Goal: Transaction & Acquisition: Purchase product/service

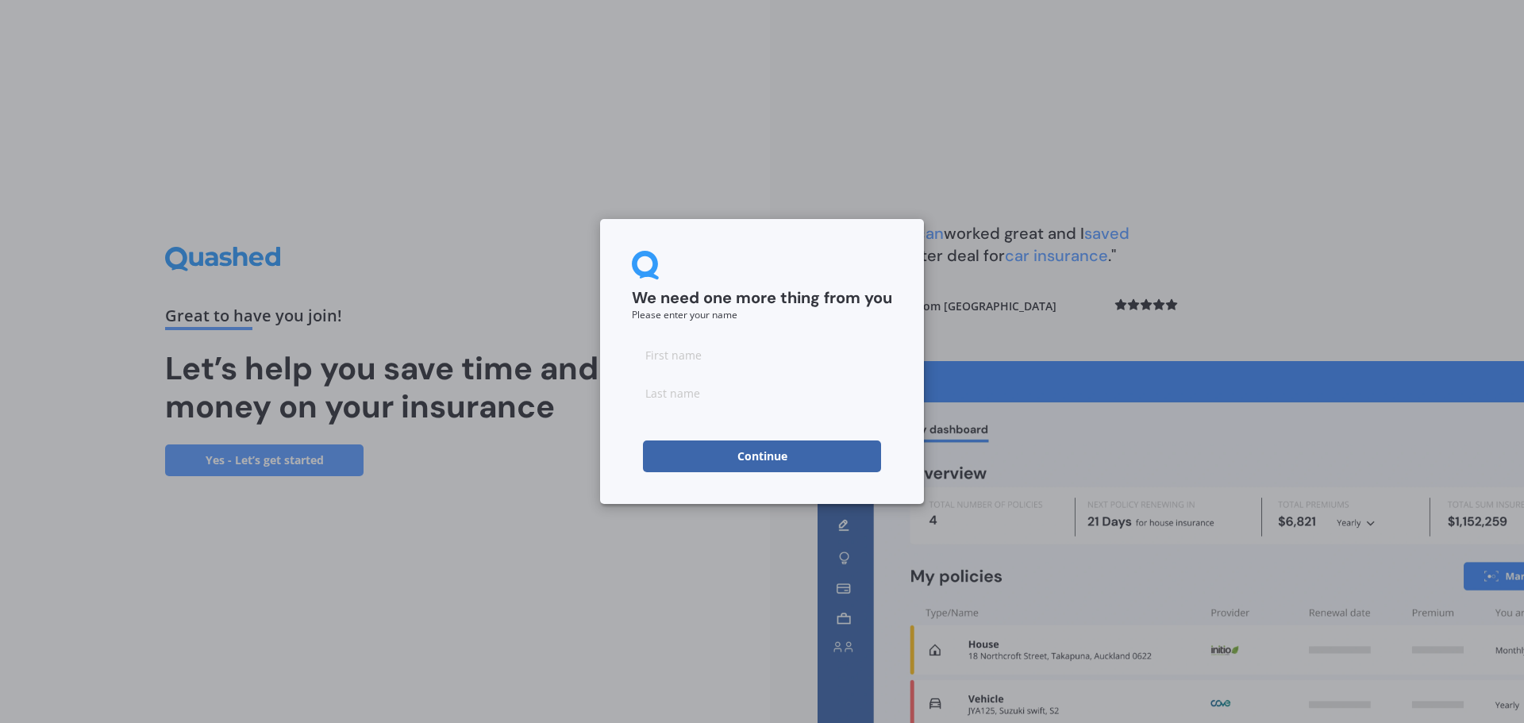
click at [674, 359] on input at bounding box center [762, 355] width 260 height 32
type input "[PERSON_NAME]"
click at [663, 394] on input at bounding box center [762, 393] width 260 height 32
click at [655, 394] on input "Bioland" at bounding box center [762, 393] width 260 height 32
type input "[PERSON_NAME]"
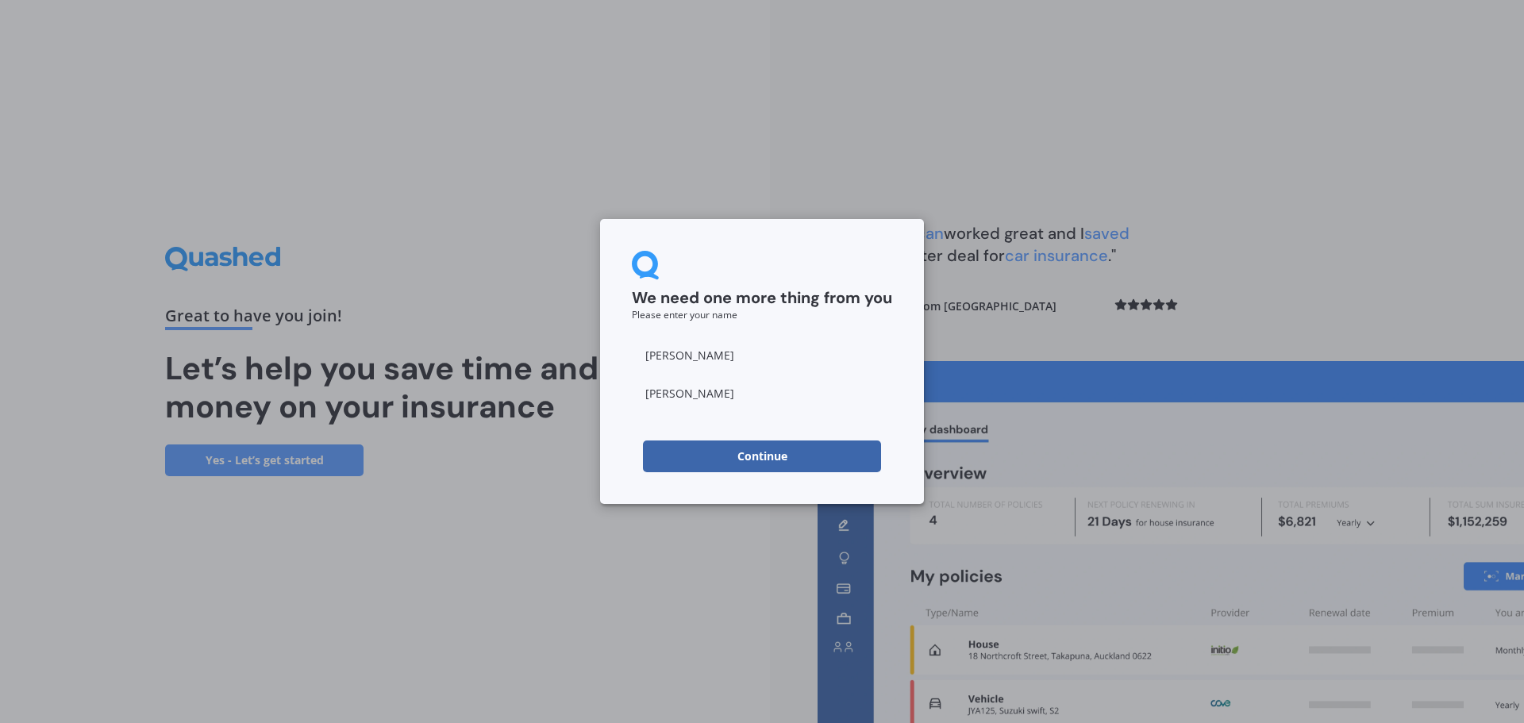
click at [835, 451] on button "Continue" at bounding box center [762, 456] width 238 height 32
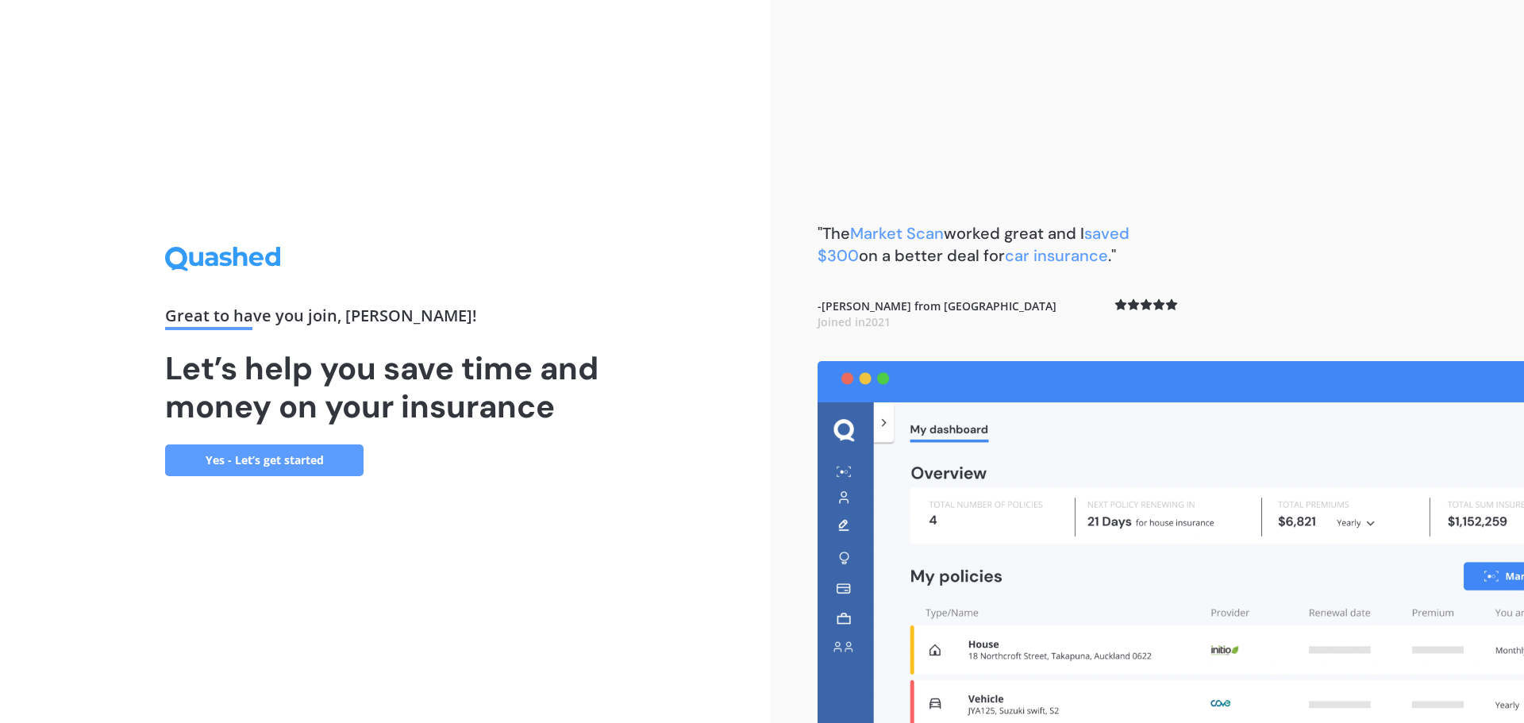
click at [292, 458] on link "Yes - Let’s get started" at bounding box center [264, 460] width 198 height 32
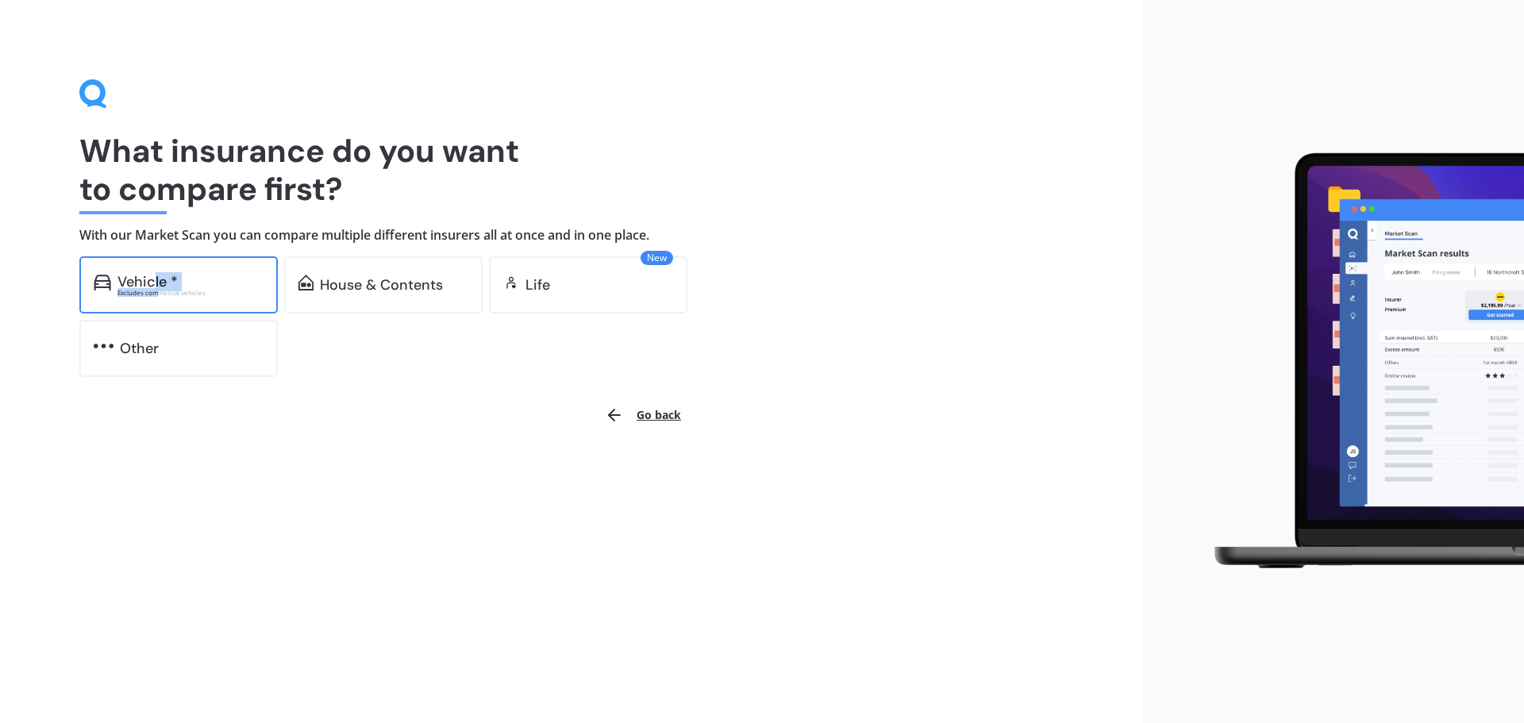
click at [155, 287] on div "Vehicle * Excludes commercial vehicles" at bounding box center [190, 285] width 146 height 22
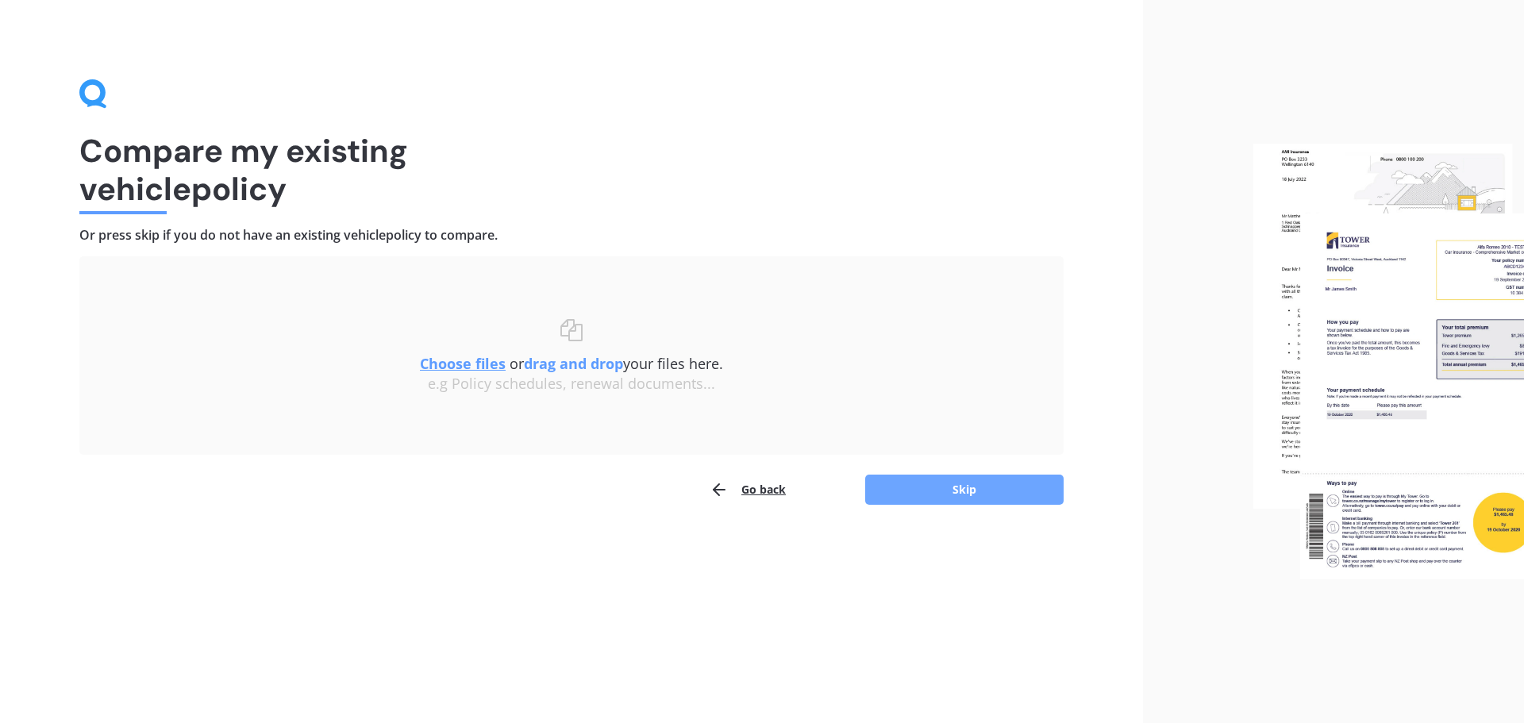
click at [925, 487] on button "Skip" at bounding box center [964, 490] width 198 height 30
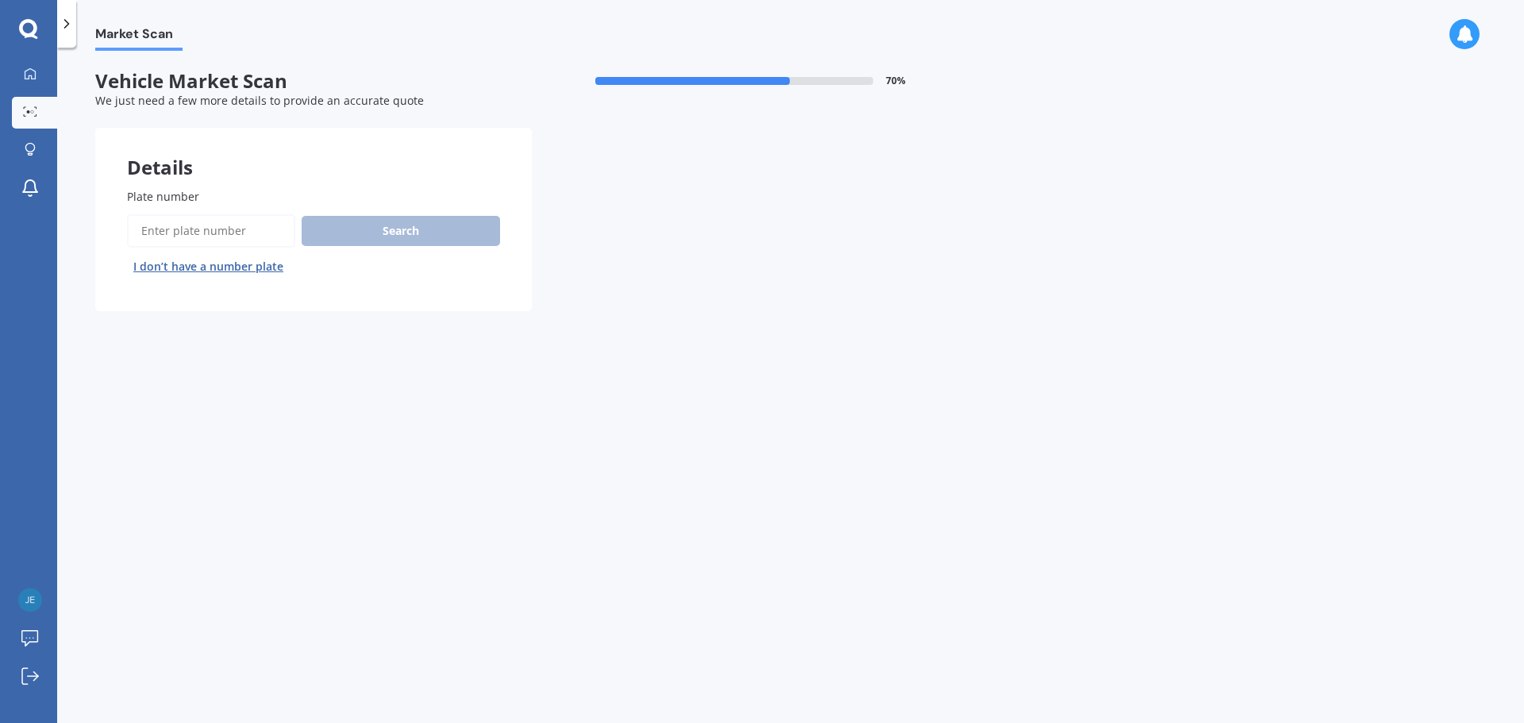
click at [163, 175] on div "Details" at bounding box center [313, 152] width 436 height 48
click at [167, 193] on span "Plate number" at bounding box center [163, 196] width 72 height 15
click at [167, 214] on input "Plate number" at bounding box center [211, 230] width 168 height 33
type input "PLS617"
click at [398, 229] on button "Search" at bounding box center [401, 231] width 198 height 30
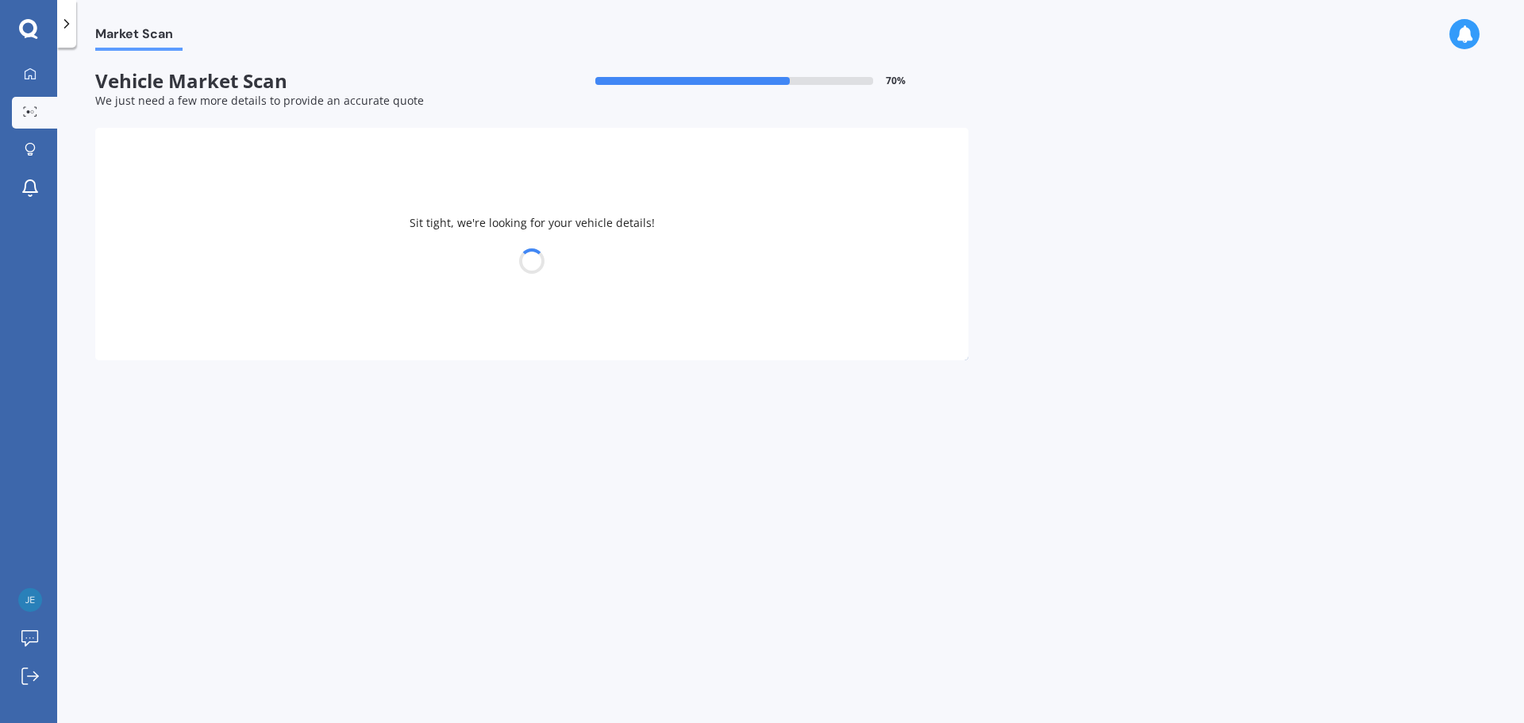
select select "TOYOTA"
select select "YARIS"
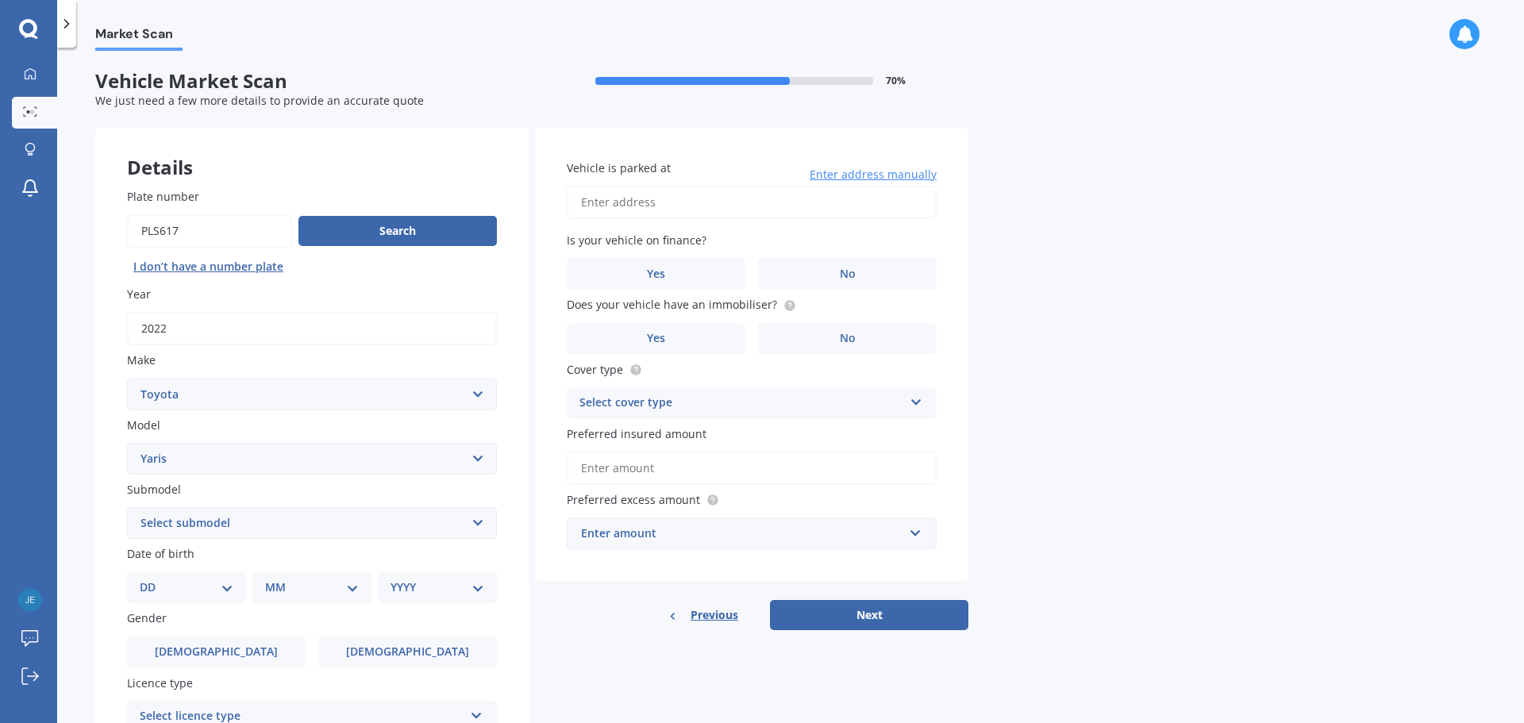
click at [478, 524] on select "Select submodel (All other) Cross 1.5 GR petrol turbo GX auto GX manual Hybrid …" at bounding box center [312, 523] width 370 height 32
select select "HYBRID"
click at [127, 507] on select "Select submodel (All other) Cross 1.5 GR petrol turbo GX auto GX manual Hybrid …" at bounding box center [312, 523] width 370 height 32
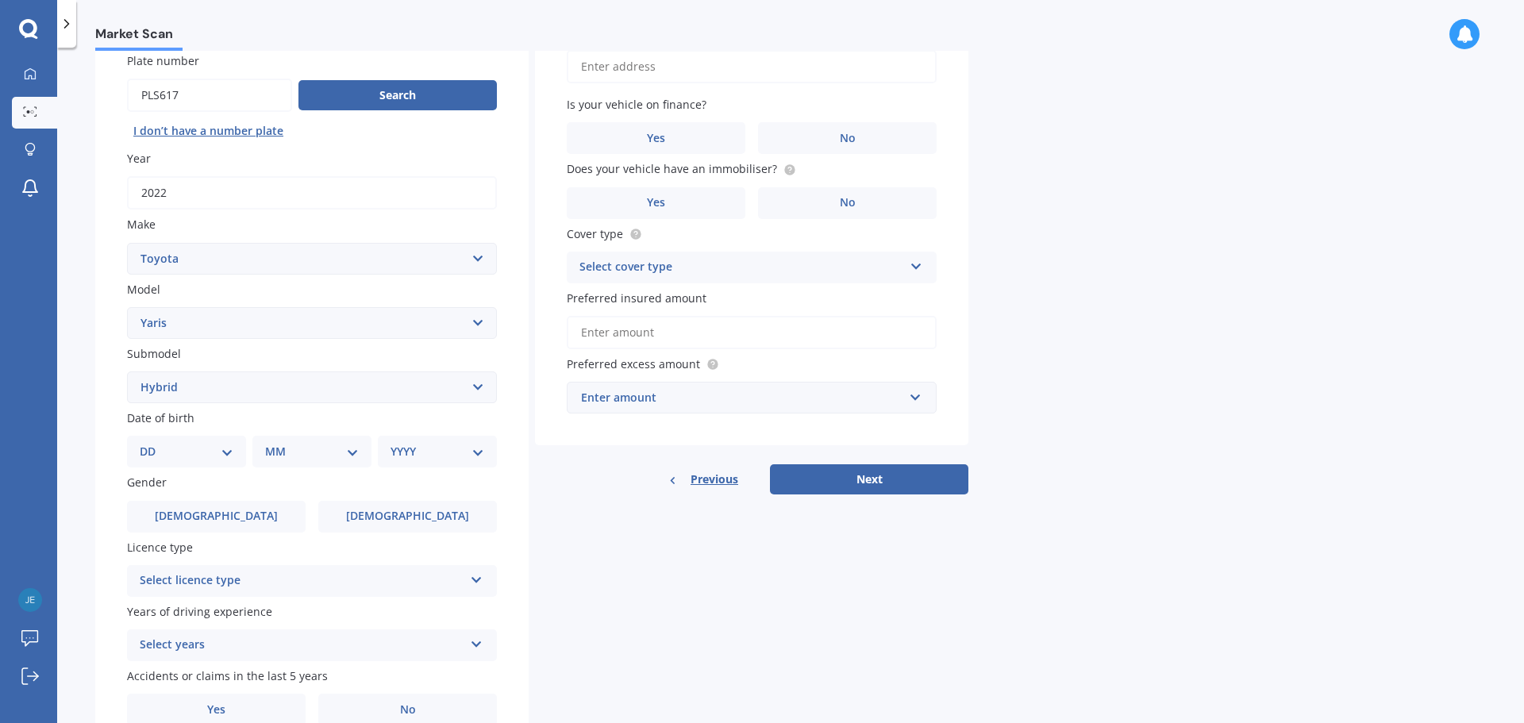
scroll to position [159, 0]
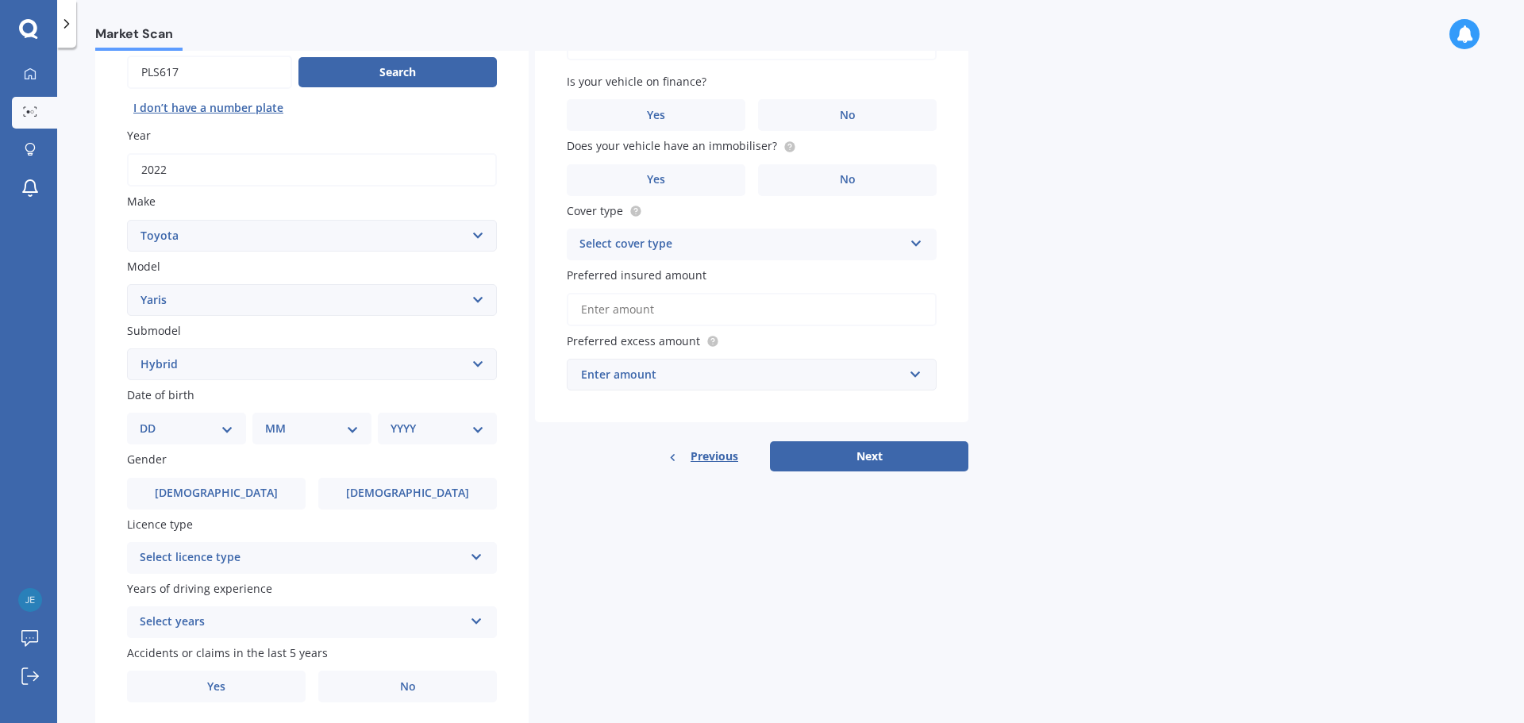
click at [225, 426] on select "DD 01 02 03 04 05 06 07 08 09 10 11 12 13 14 15 16 17 18 19 20 21 22 23 24 25 2…" at bounding box center [187, 428] width 94 height 17
select select "28"
click at [152, 420] on select "DD 01 02 03 04 05 06 07 08 09 10 11 12 13 14 15 16 17 18 19 20 21 22 23 24 25 2…" at bounding box center [187, 428] width 94 height 17
click at [350, 431] on select "MM 01 02 03 04 05 06 07 08 09 10 11 12" at bounding box center [314, 428] width 87 height 17
select select "08"
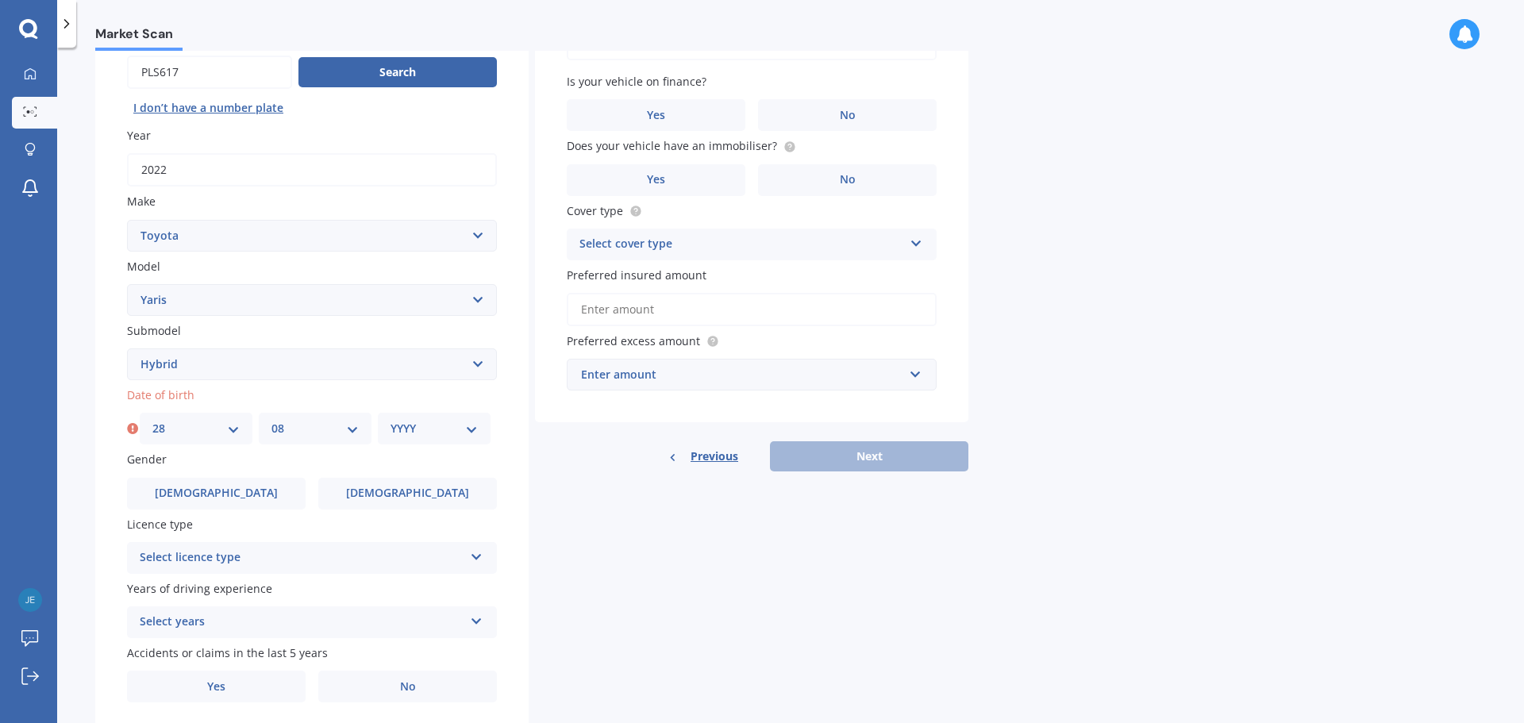
click at [271, 420] on select "MM 01 02 03 04 05 06 07 08 09 10 11 12" at bounding box center [314, 428] width 87 height 17
click at [473, 428] on select "YYYY 2025 2024 2023 2022 2021 2020 2019 2018 2017 2016 2015 2014 2013 2012 2011…" at bounding box center [433, 428] width 87 height 17
drag, startPoint x: 482, startPoint y: 73, endPoint x: 491, endPoint y: 202, distance: 128.9
click at [492, 202] on div "Plate number Search I don’t have a number plate Year [DATE] Make Select make AC…" at bounding box center [311, 366] width 433 height 737
click at [471, 427] on select "YYYY 2025 2024 2023 2022 2021 2020 2019 2018 2017 2016 2015 2014 2013 2012 2011…" at bounding box center [433, 428] width 87 height 17
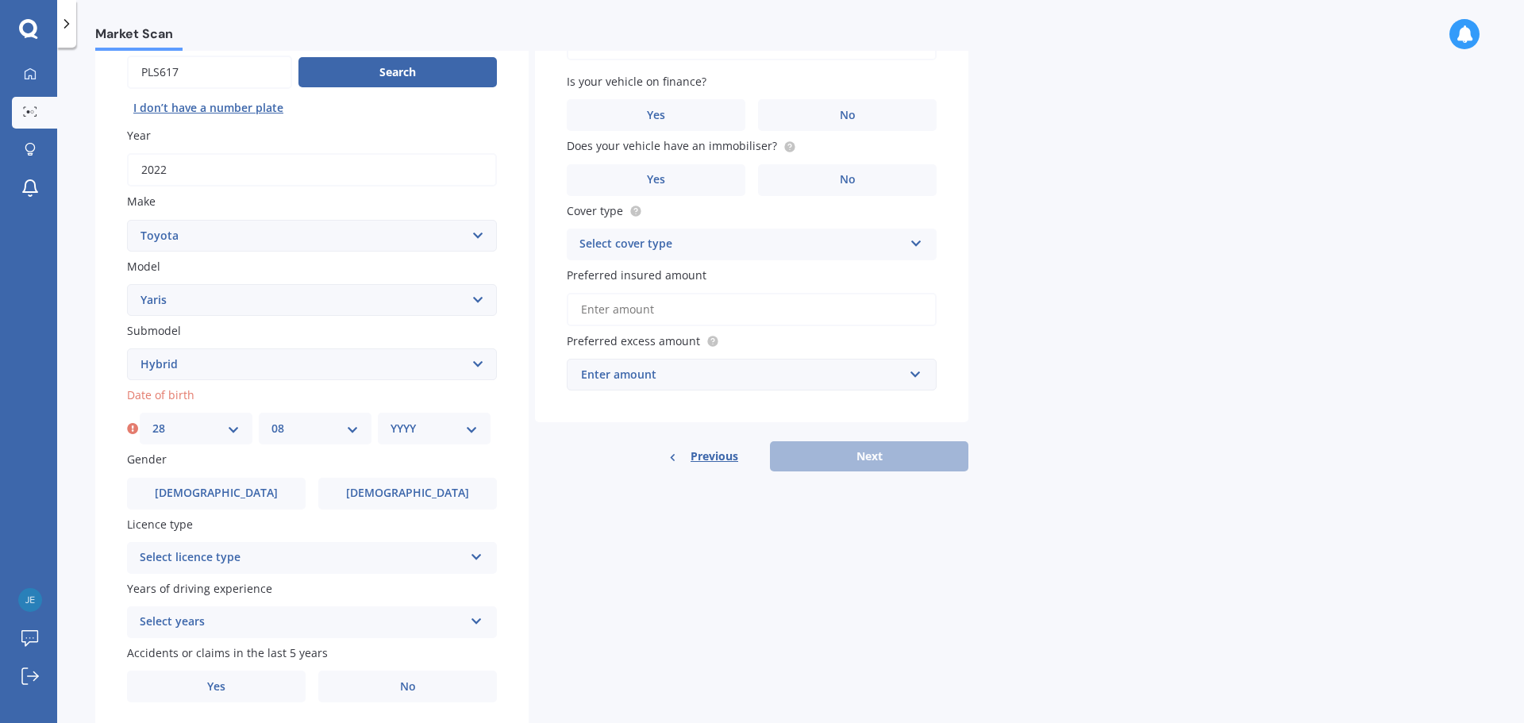
select select "1947"
click at [390, 420] on select "YYYY 2025 2024 2023 2022 2021 2020 2019 2018 2017 2016 2015 2014 2013 2012 2011…" at bounding box center [433, 428] width 87 height 17
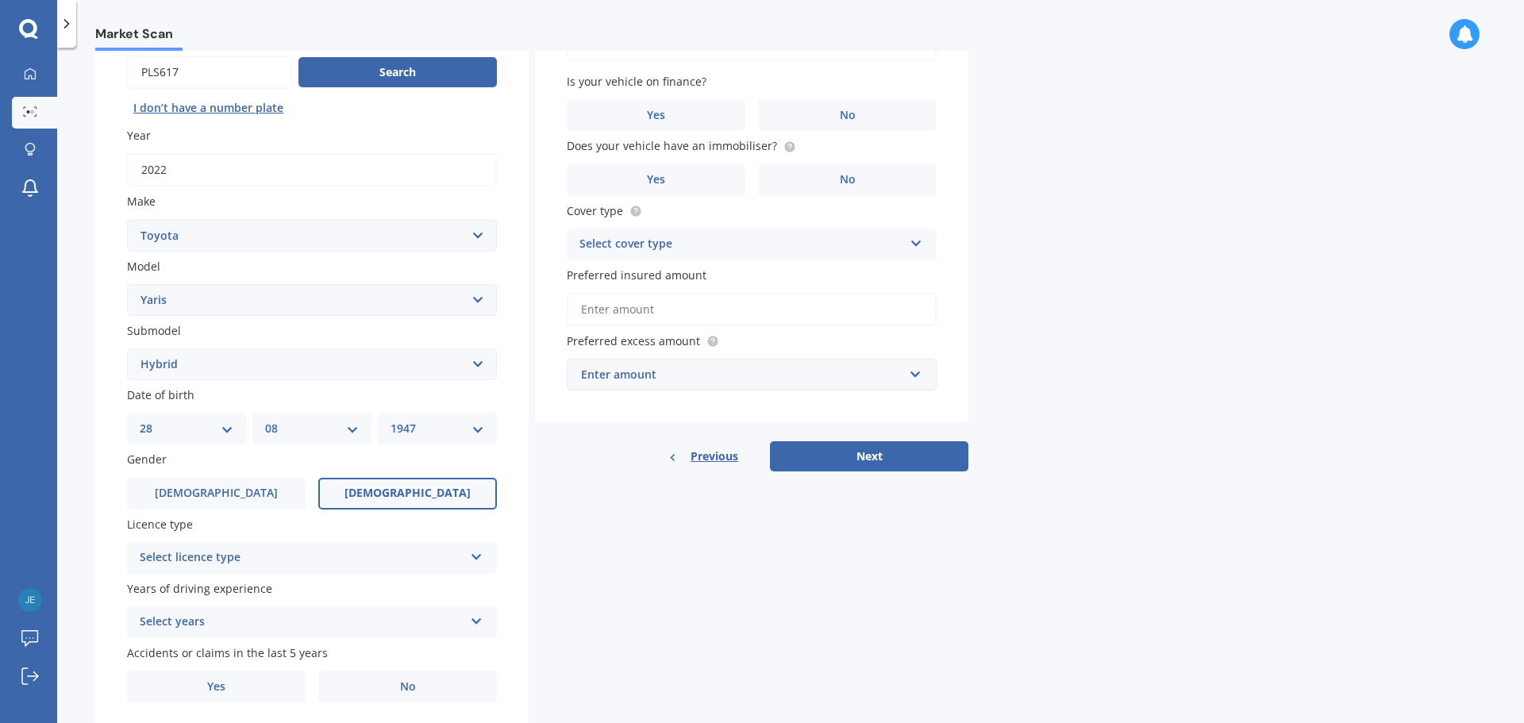
click at [414, 494] on span "[DEMOGRAPHIC_DATA]" at bounding box center [407, 492] width 126 height 13
click at [0, 0] on input "[DEMOGRAPHIC_DATA]" at bounding box center [0, 0] width 0 height 0
click at [475, 557] on icon at bounding box center [476, 553] width 13 height 11
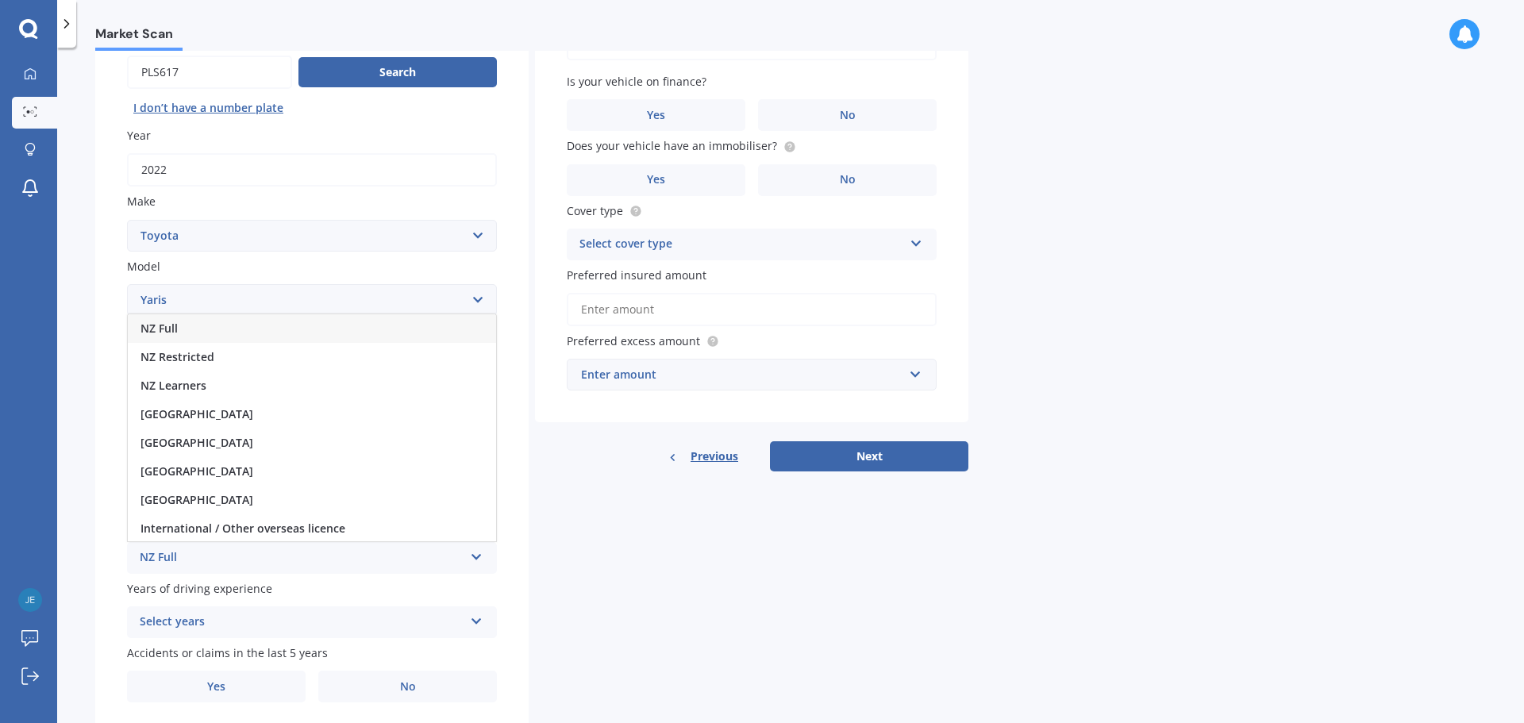
click at [185, 330] on div "NZ Full" at bounding box center [312, 328] width 368 height 29
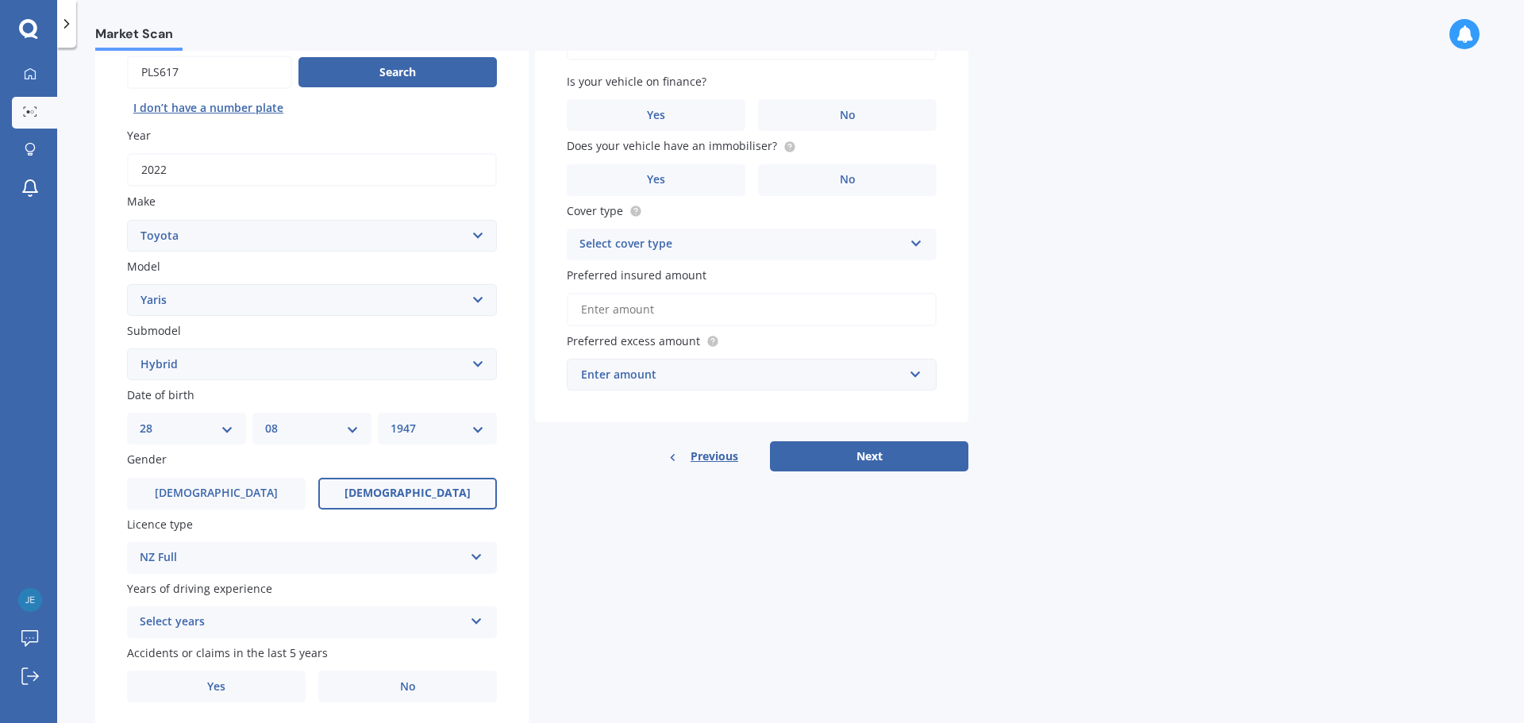
click at [476, 619] on icon at bounding box center [476, 618] width 13 height 11
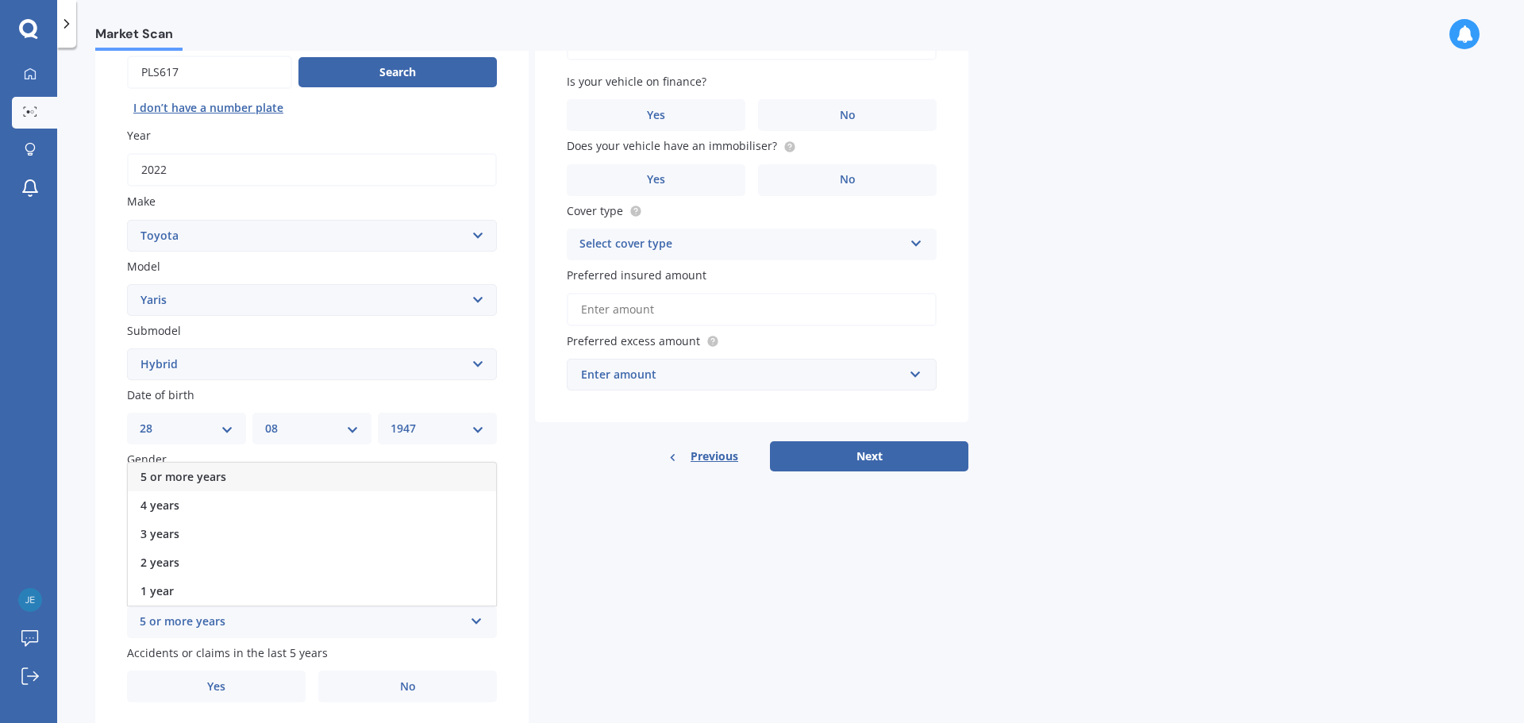
click at [291, 473] on div "5 or more years" at bounding box center [312, 477] width 368 height 29
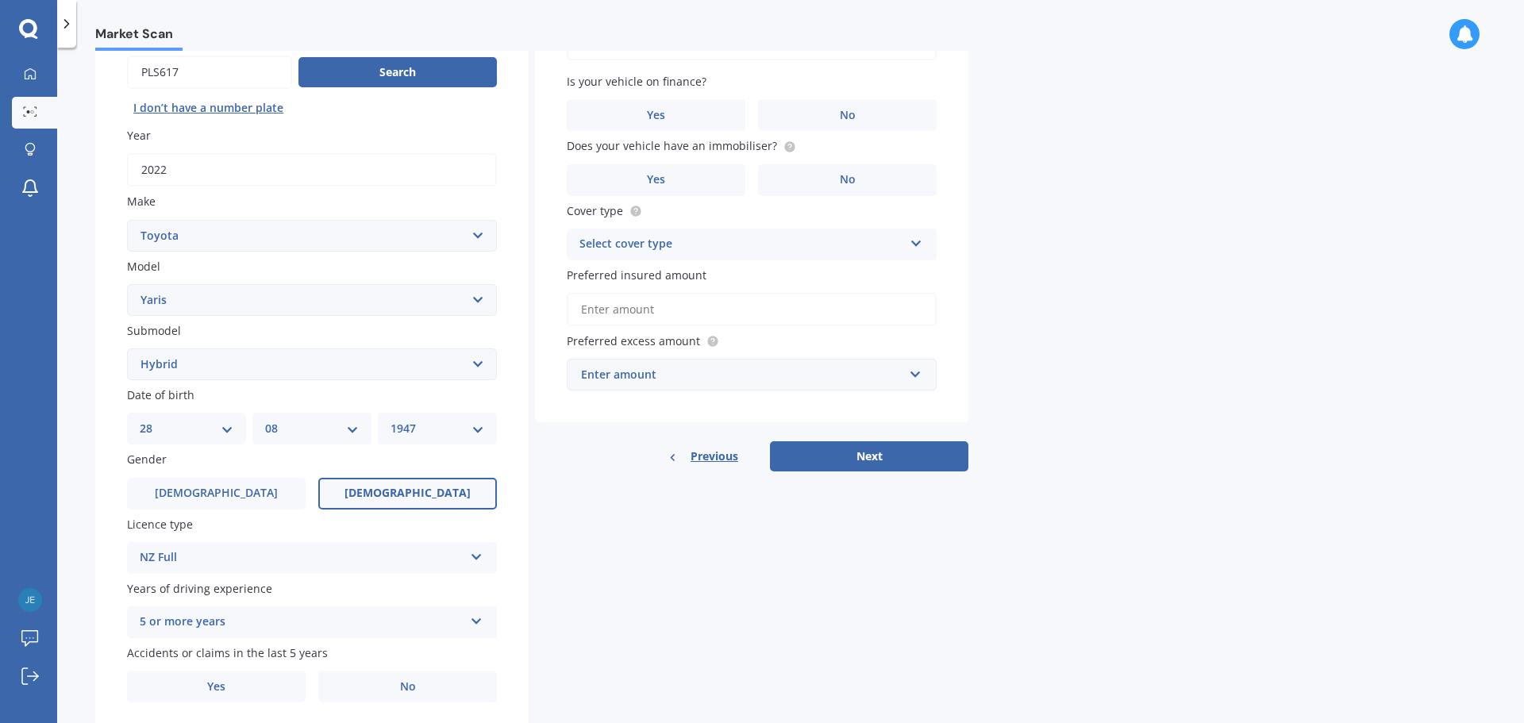
scroll to position [211, 0]
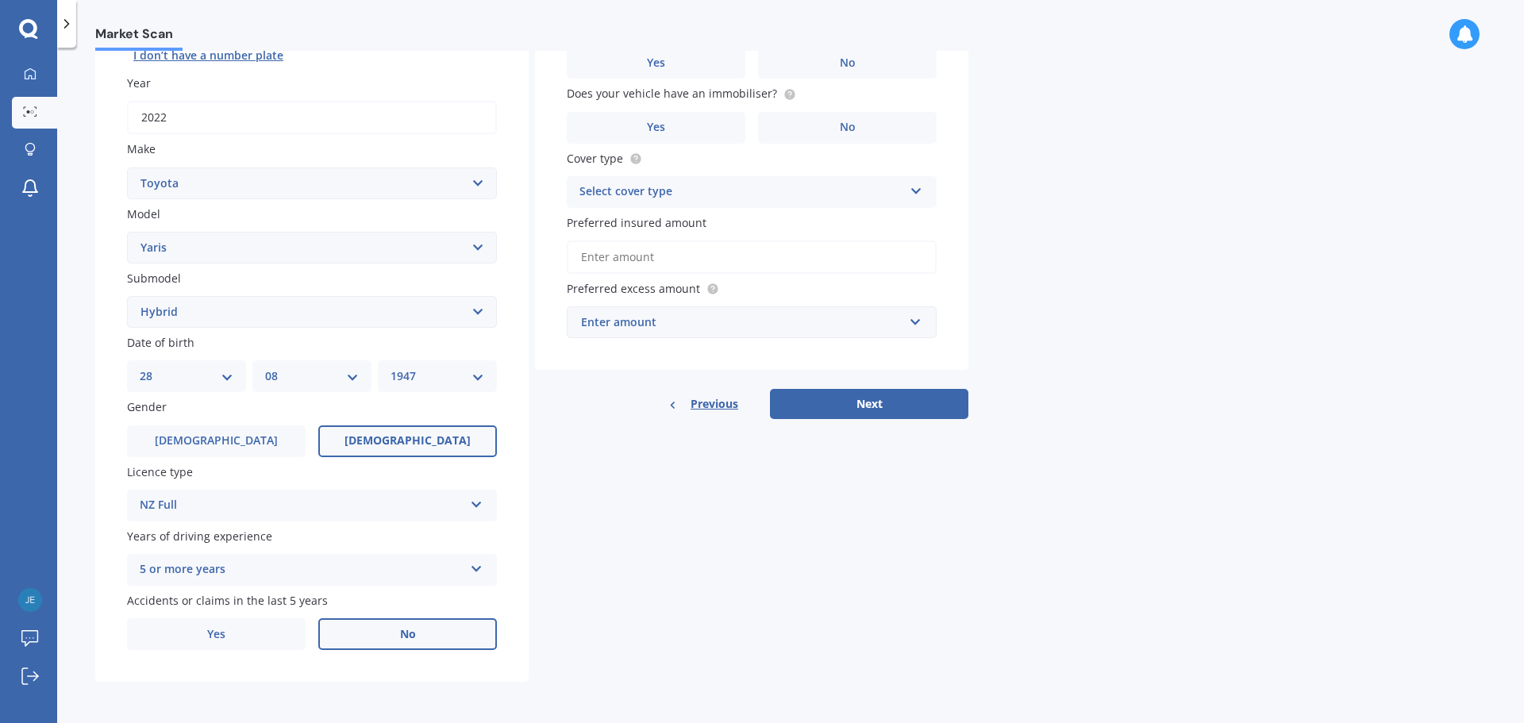
click at [418, 632] on label "No" at bounding box center [407, 634] width 179 height 32
click at [0, 0] on input "No" at bounding box center [0, 0] width 0 height 0
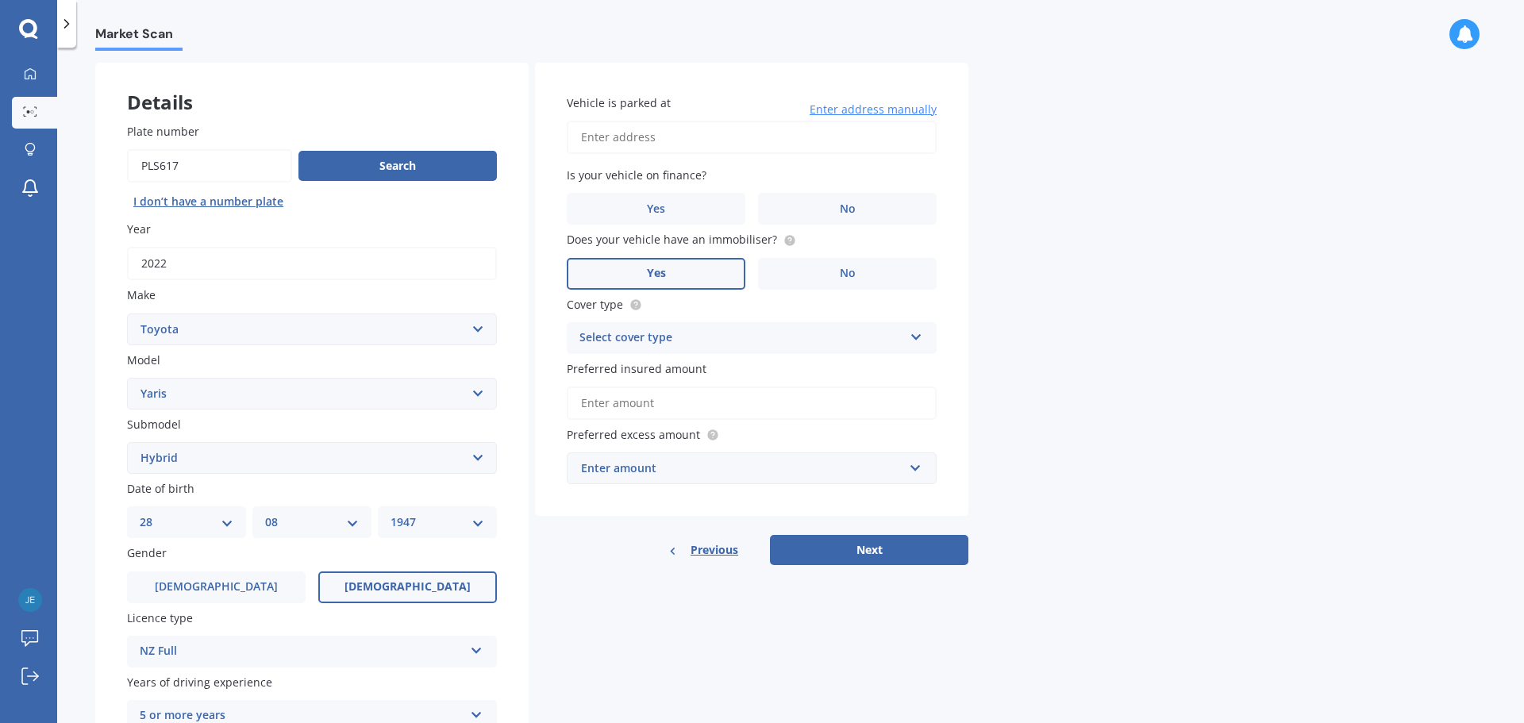
scroll to position [79, 0]
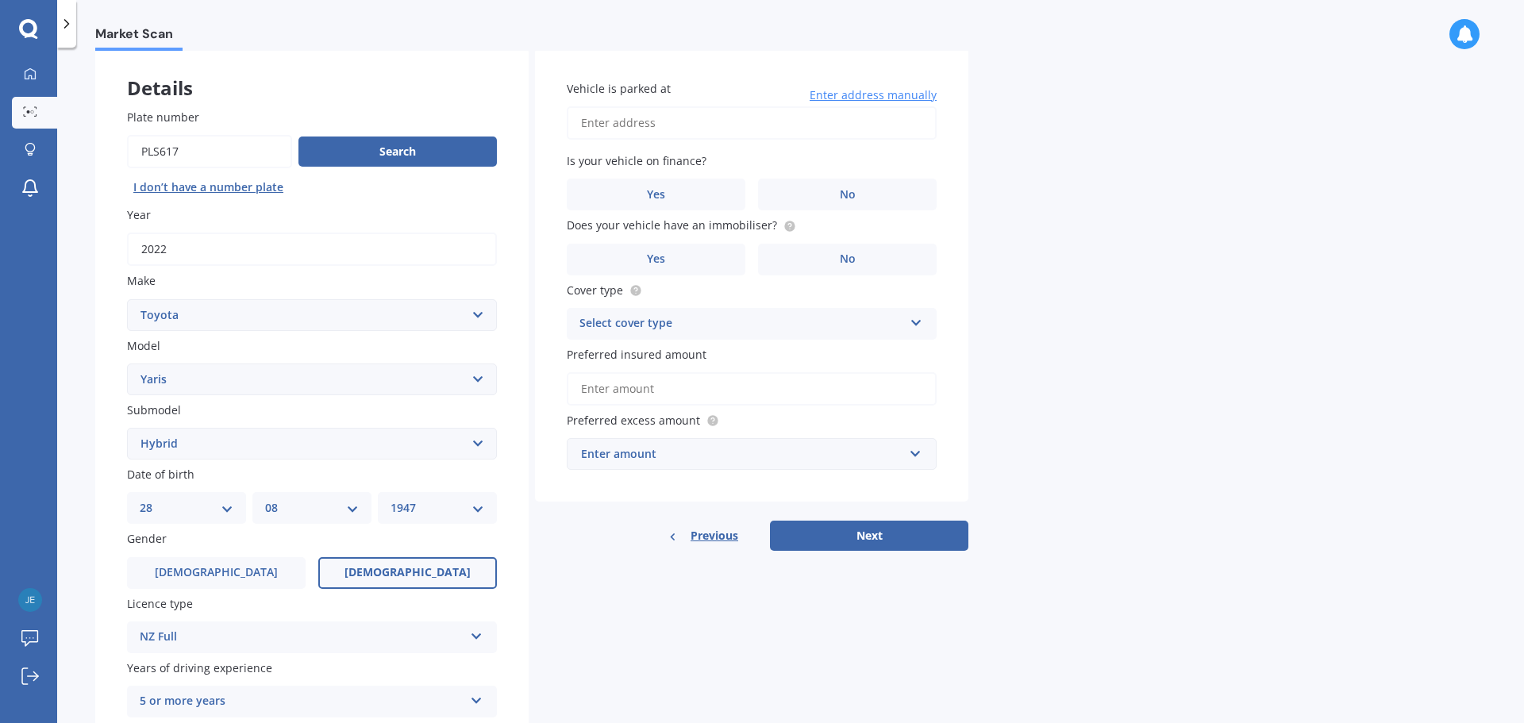
click at [595, 125] on input "Vehicle is parked at" at bounding box center [752, 122] width 370 height 33
type input "[STREET_ADDRESS][PERSON_NAME]"
click at [840, 195] on span "No" at bounding box center [848, 194] width 16 height 13
click at [0, 0] on input "No" at bounding box center [0, 0] width 0 height 0
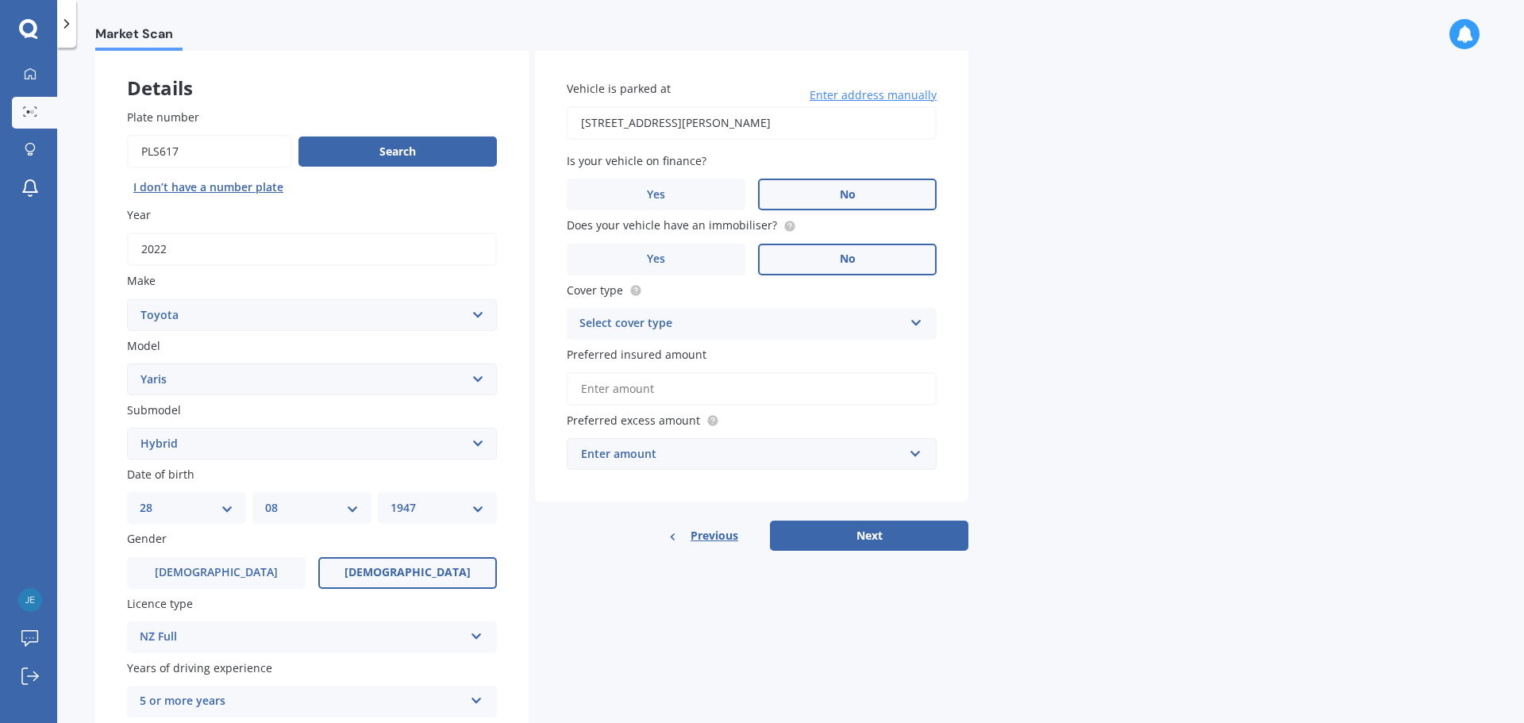
click at [848, 256] on span "No" at bounding box center [848, 258] width 16 height 13
click at [0, 0] on input "No" at bounding box center [0, 0] width 0 height 0
click at [788, 224] on icon at bounding box center [789, 224] width 3 height 3
click at [686, 267] on label "Yes" at bounding box center [656, 260] width 179 height 32
click at [0, 0] on input "Yes" at bounding box center [0, 0] width 0 height 0
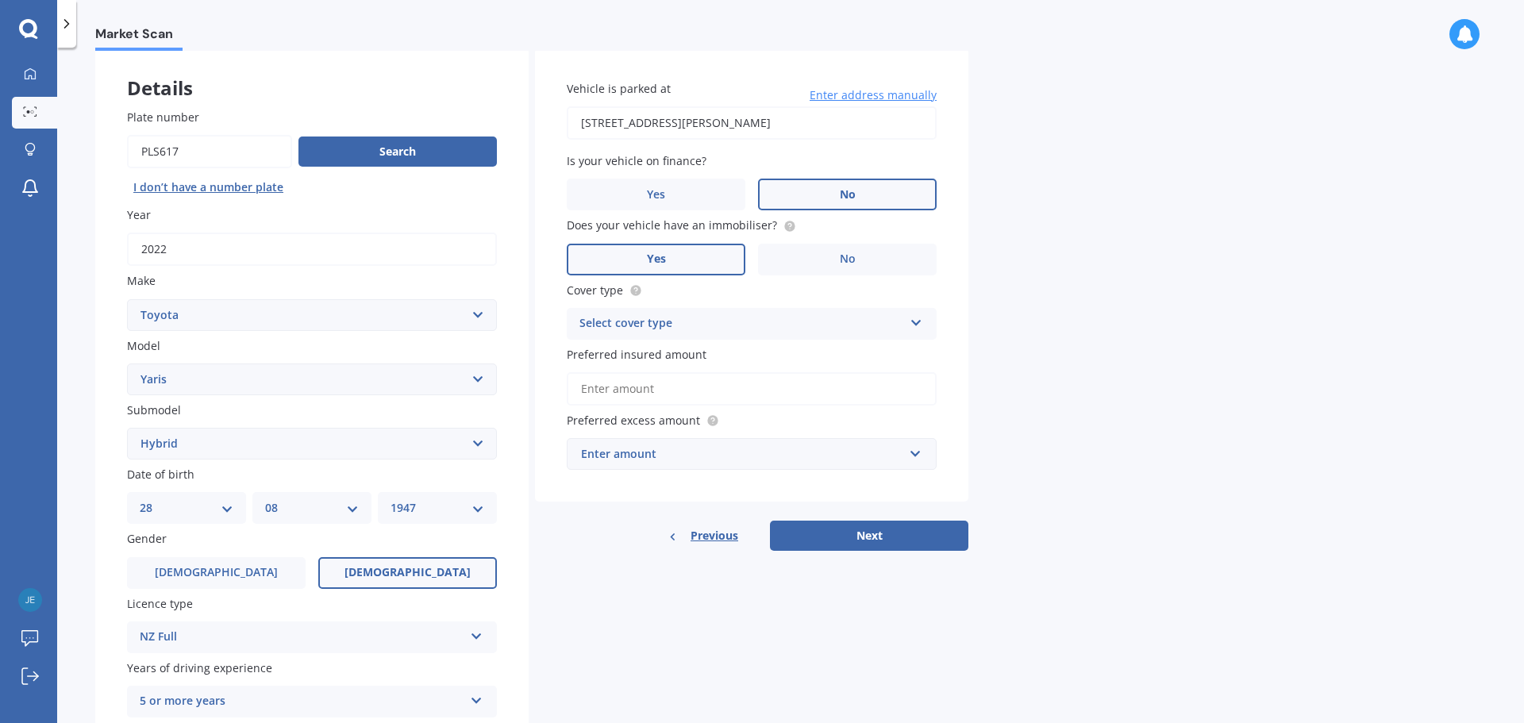
click at [917, 319] on icon at bounding box center [915, 319] width 13 height 11
click at [671, 351] on div "Comprehensive" at bounding box center [751, 354] width 368 height 29
click at [641, 389] on input "Preferred insured amount" at bounding box center [752, 388] width 370 height 33
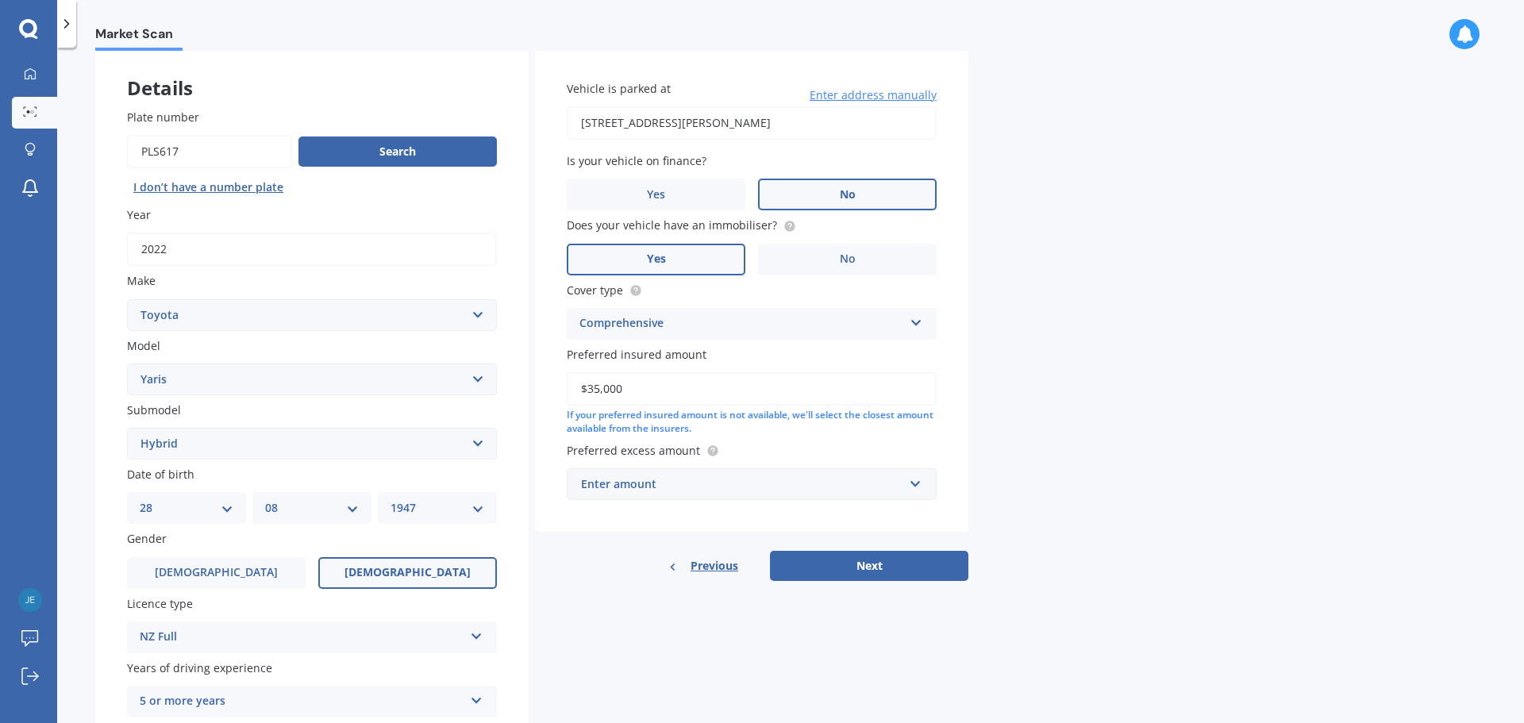
type input "$35,000"
click at [917, 486] on input "text" at bounding box center [746, 484] width 356 height 30
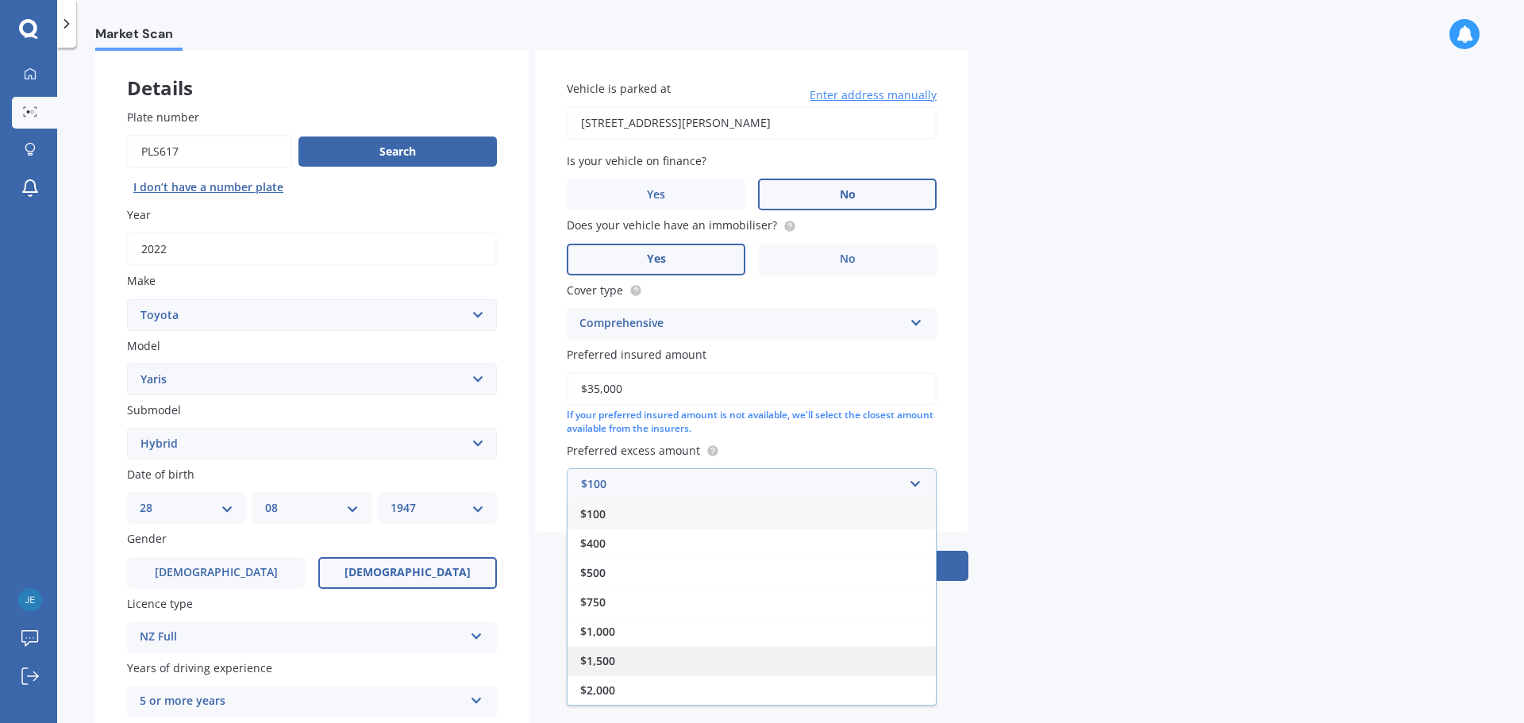
click at [600, 664] on span "$1,500" at bounding box center [597, 660] width 35 height 15
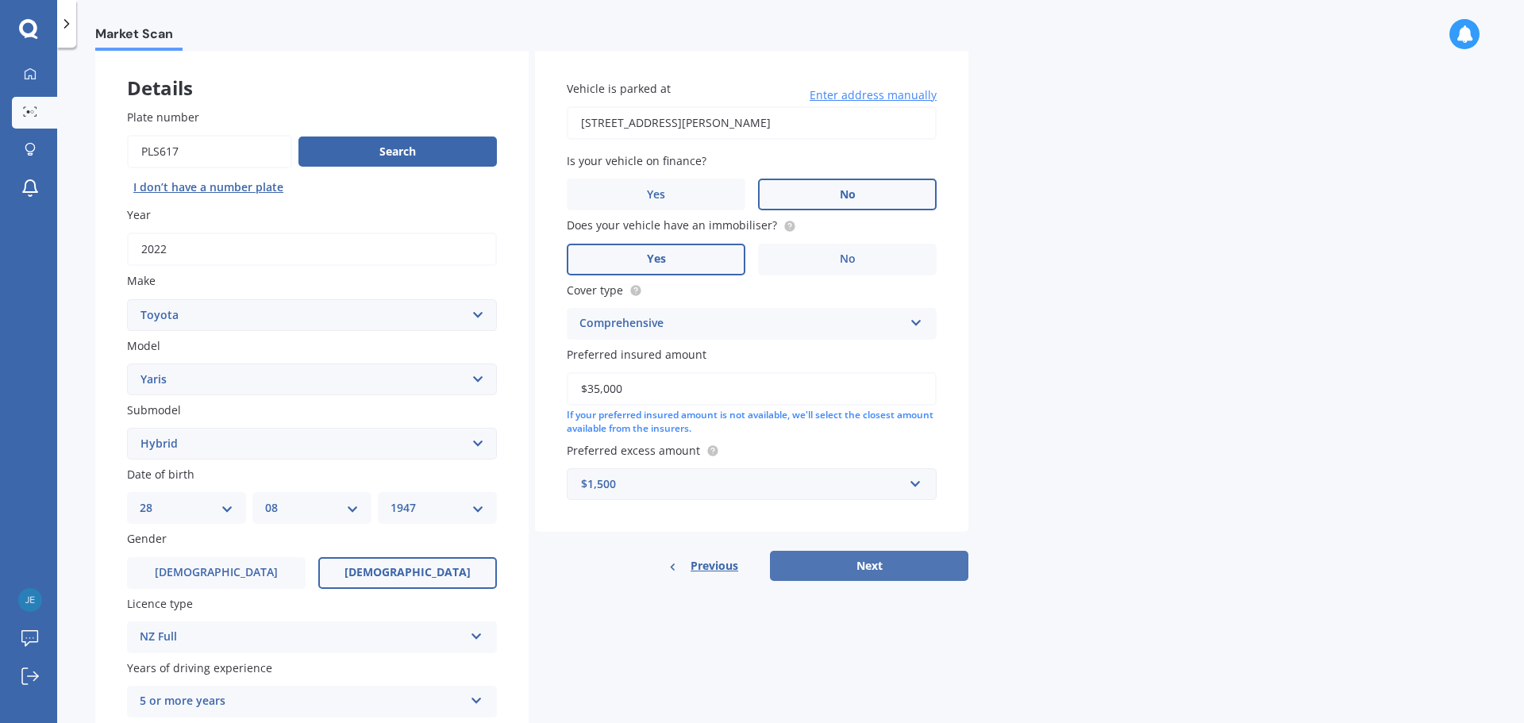
click at [855, 565] on button "Next" at bounding box center [869, 566] width 198 height 30
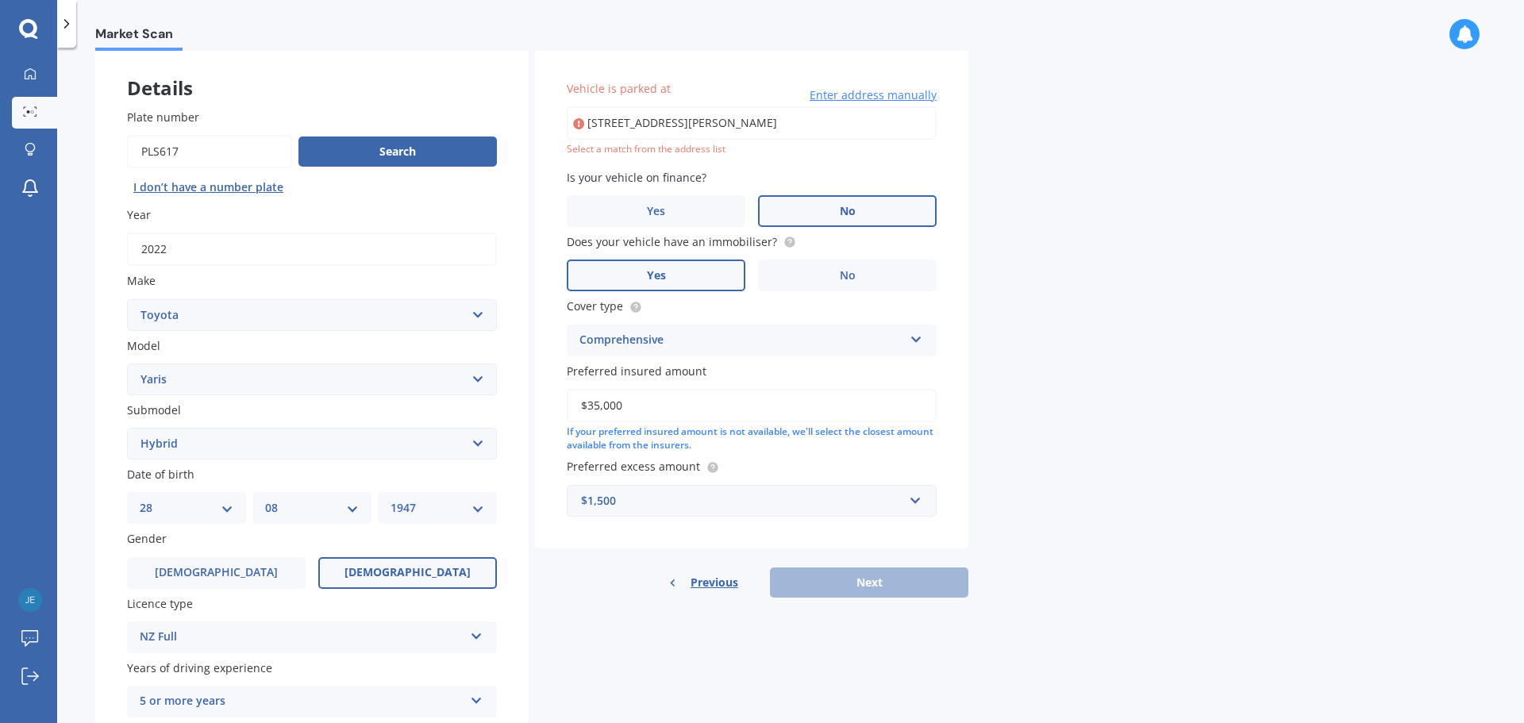
click at [658, 127] on input "[STREET_ADDRESS][PERSON_NAME]" at bounding box center [752, 122] width 370 height 33
click at [690, 125] on input "[STREET_ADDRESS][PERSON_NAME]" at bounding box center [752, 122] width 370 height 33
click at [739, 124] on input "[STREET_ADDRESS][PERSON_NAME]" at bounding box center [752, 122] width 370 height 33
click at [586, 121] on input "[STREET_ADDRESS][PERSON_NAME]" at bounding box center [752, 122] width 370 height 33
click at [757, 184] on label "Is your vehicle on finance?" at bounding box center [748, 177] width 363 height 17
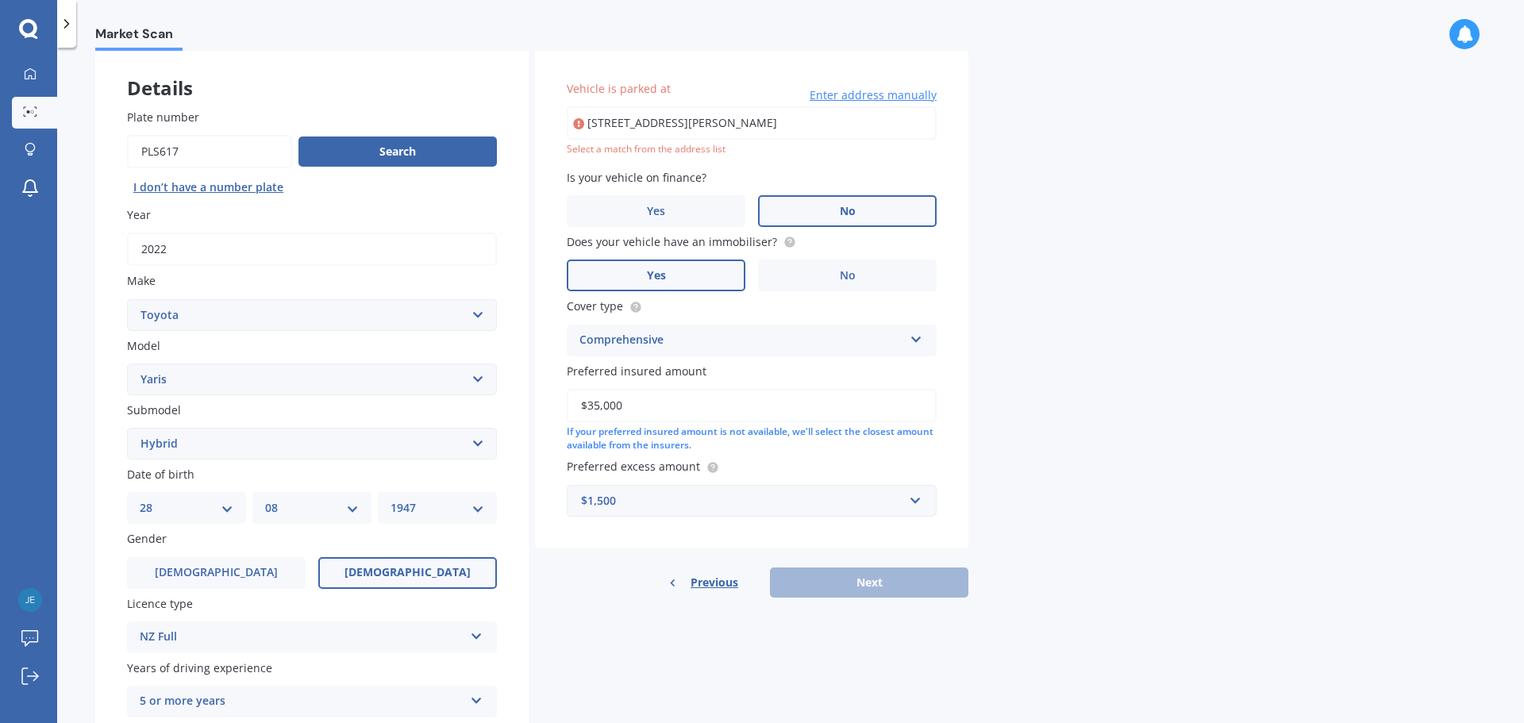
click at [586, 125] on input "[STREET_ADDRESS][PERSON_NAME]" at bounding box center [752, 122] width 370 height 33
click at [637, 151] on div "Select a match from the address list" at bounding box center [752, 149] width 370 height 13
click at [621, 152] on div "Select a match from the address list" at bounding box center [752, 149] width 370 height 13
click at [717, 144] on div "Select a match from the address list" at bounding box center [752, 149] width 370 height 13
click at [690, 123] on input "[STREET_ADDRESS][PERSON_NAME]" at bounding box center [752, 122] width 370 height 33
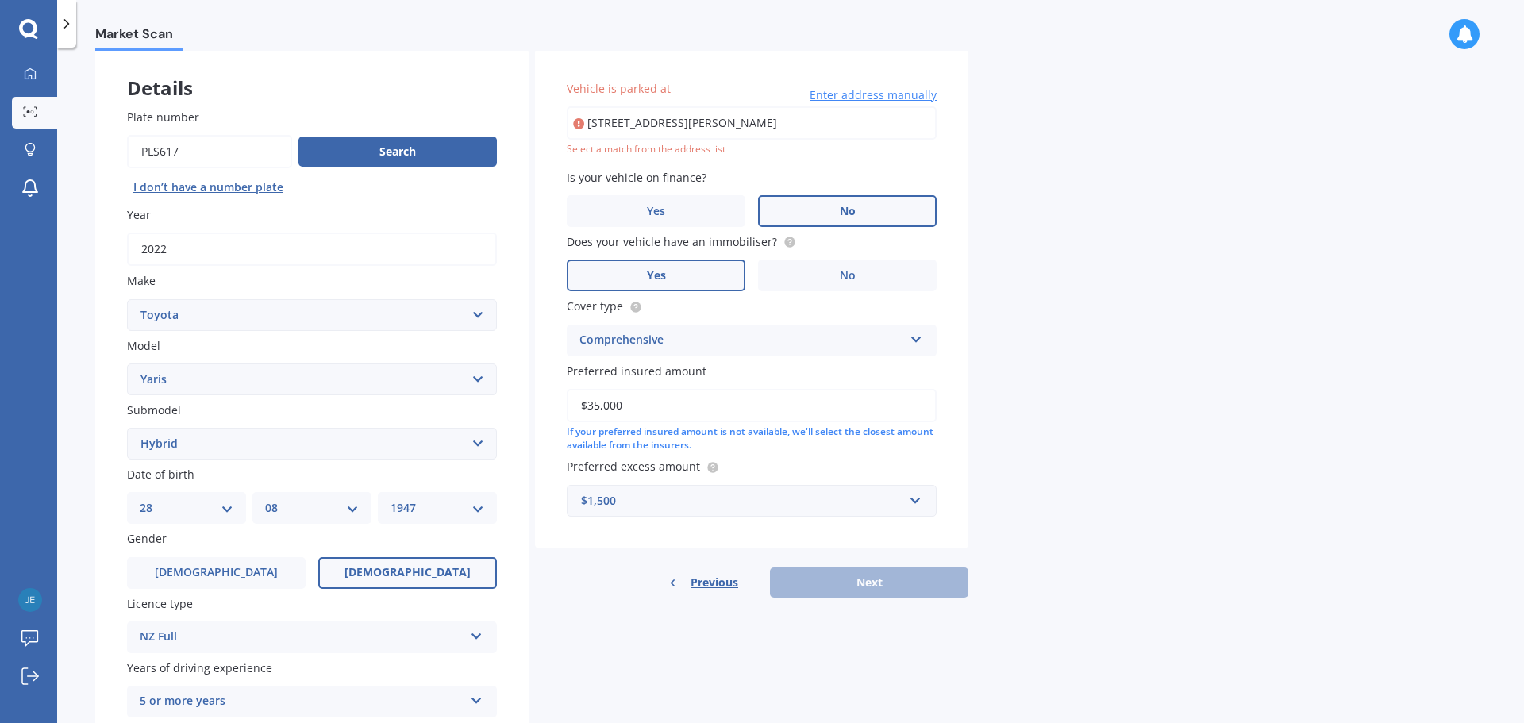
type input "[STREET_ADDRESS][PERSON_NAME]"
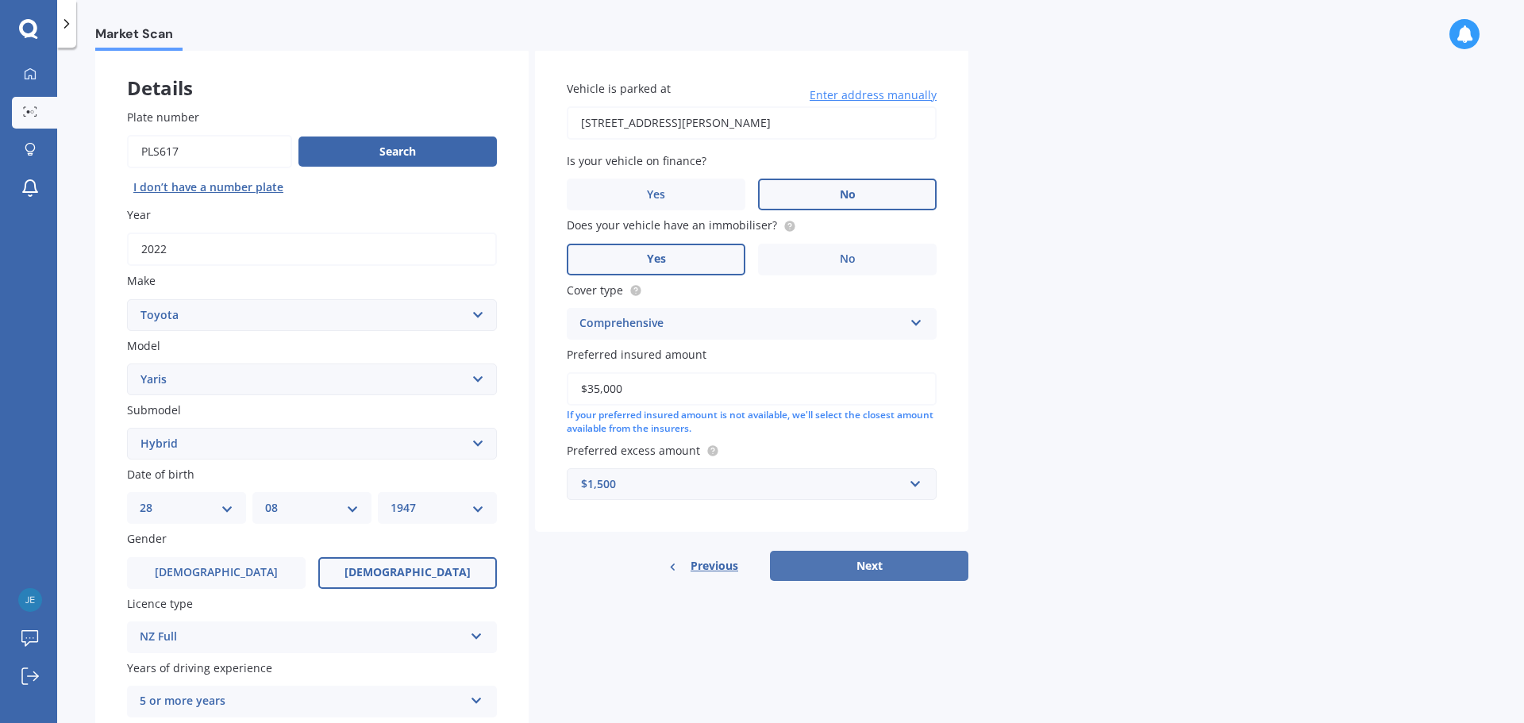
click at [856, 567] on button "Next" at bounding box center [869, 566] width 198 height 30
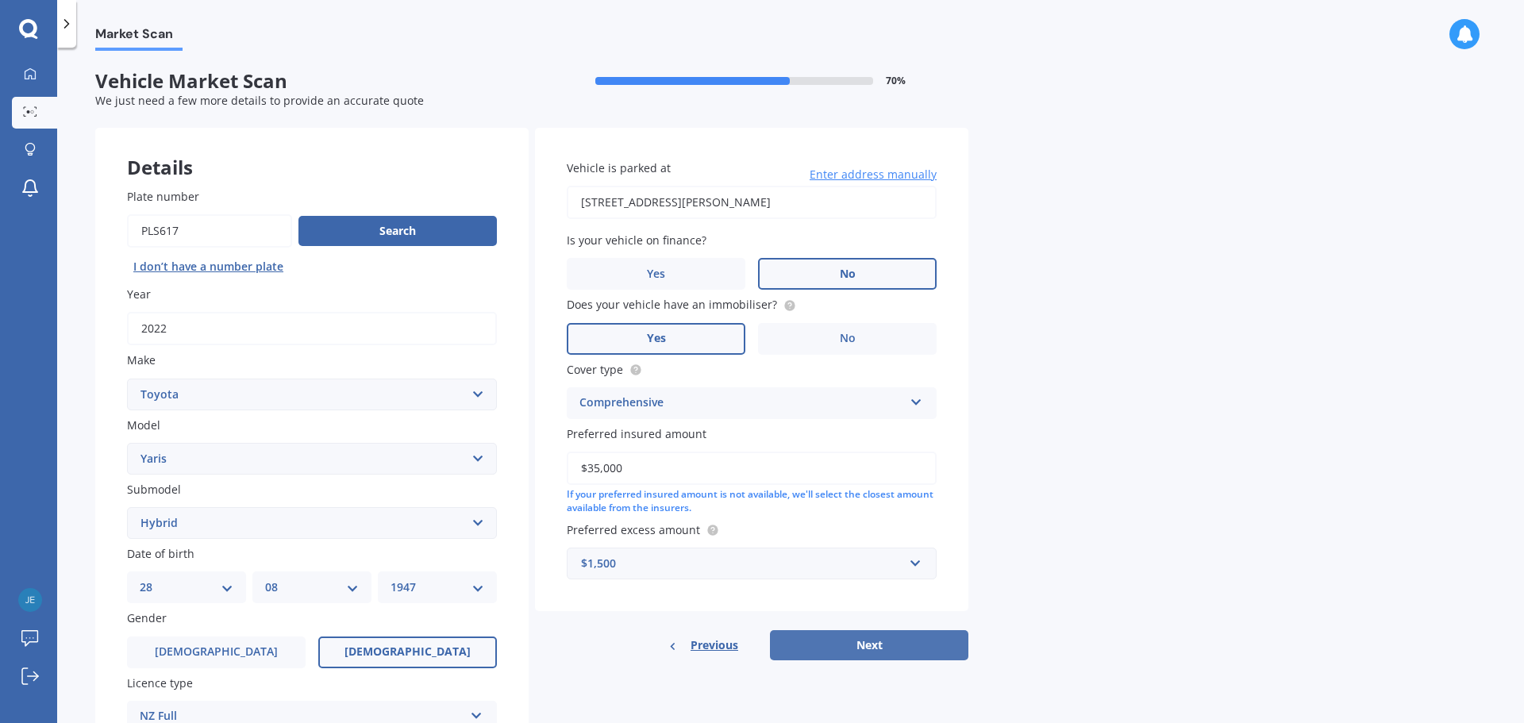
select select "28"
select select "08"
select select "1947"
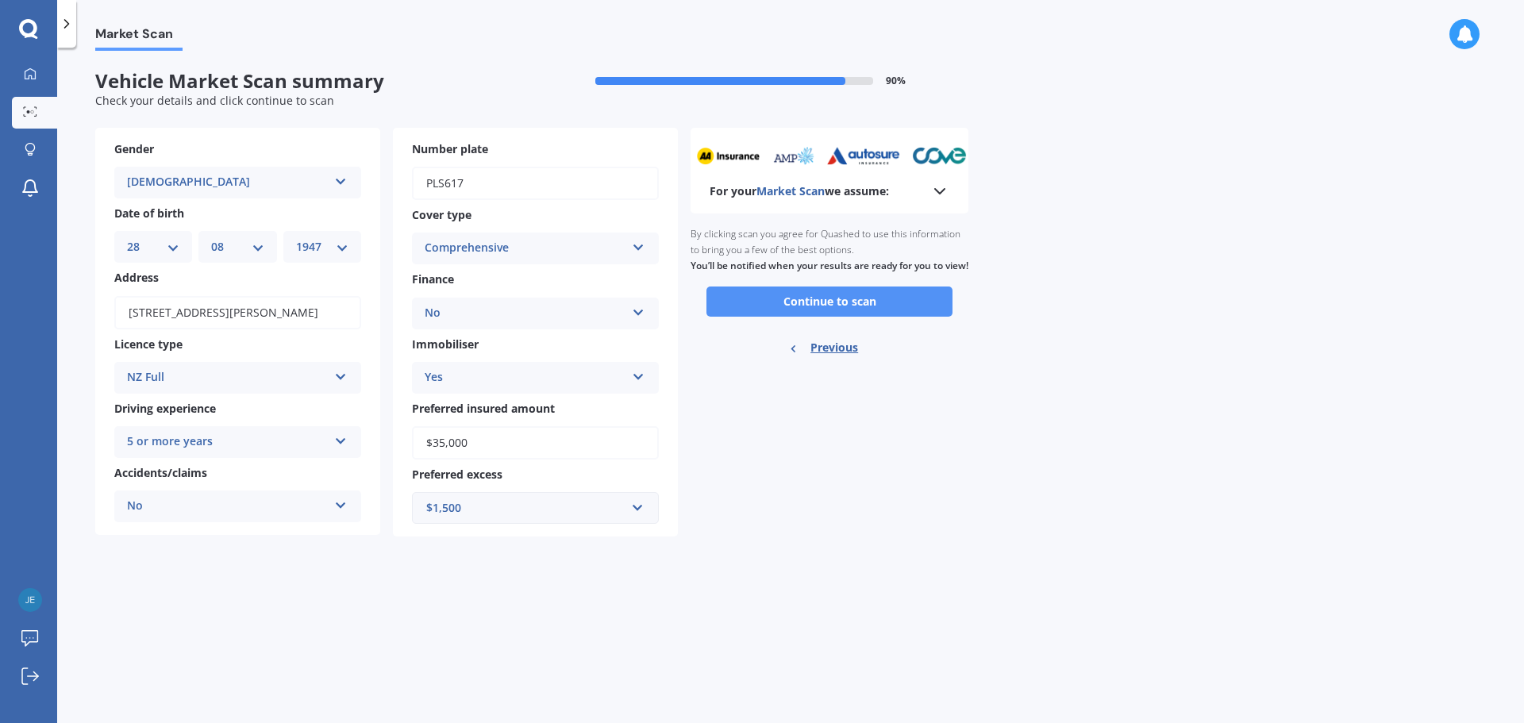
click at [816, 317] on button "Continue to scan" at bounding box center [829, 301] width 246 height 30
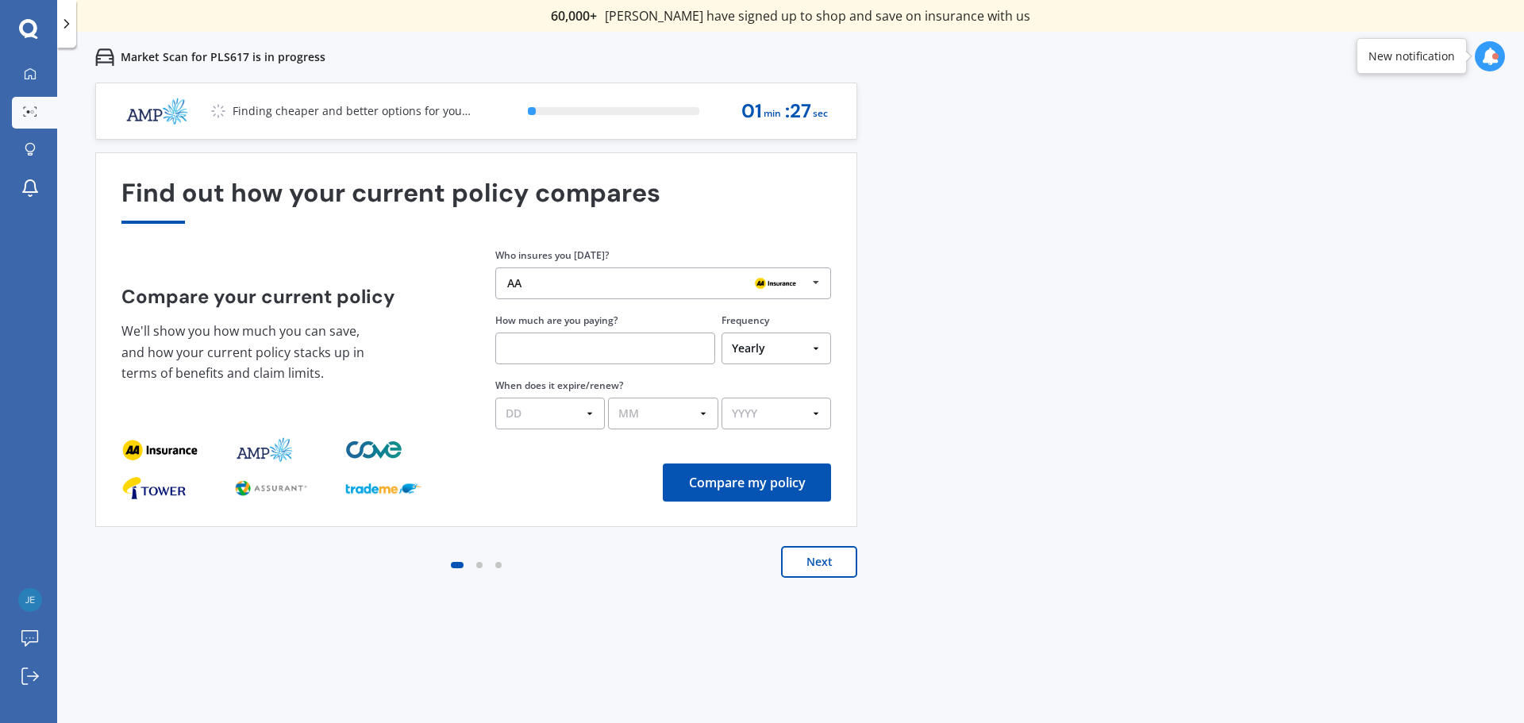
click at [815, 283] on icon at bounding box center [816, 282] width 24 height 29
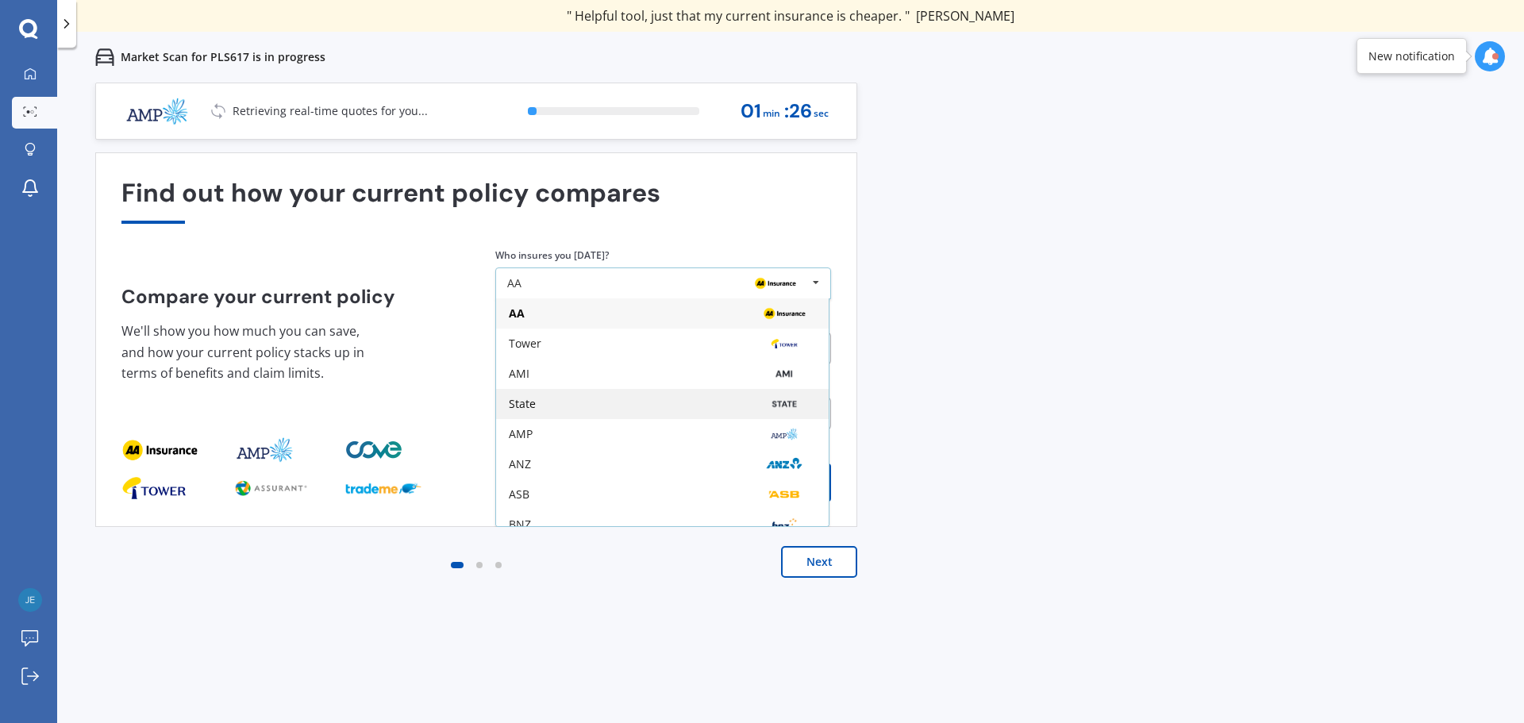
click at [509, 406] on div "State" at bounding box center [522, 403] width 27 height 11
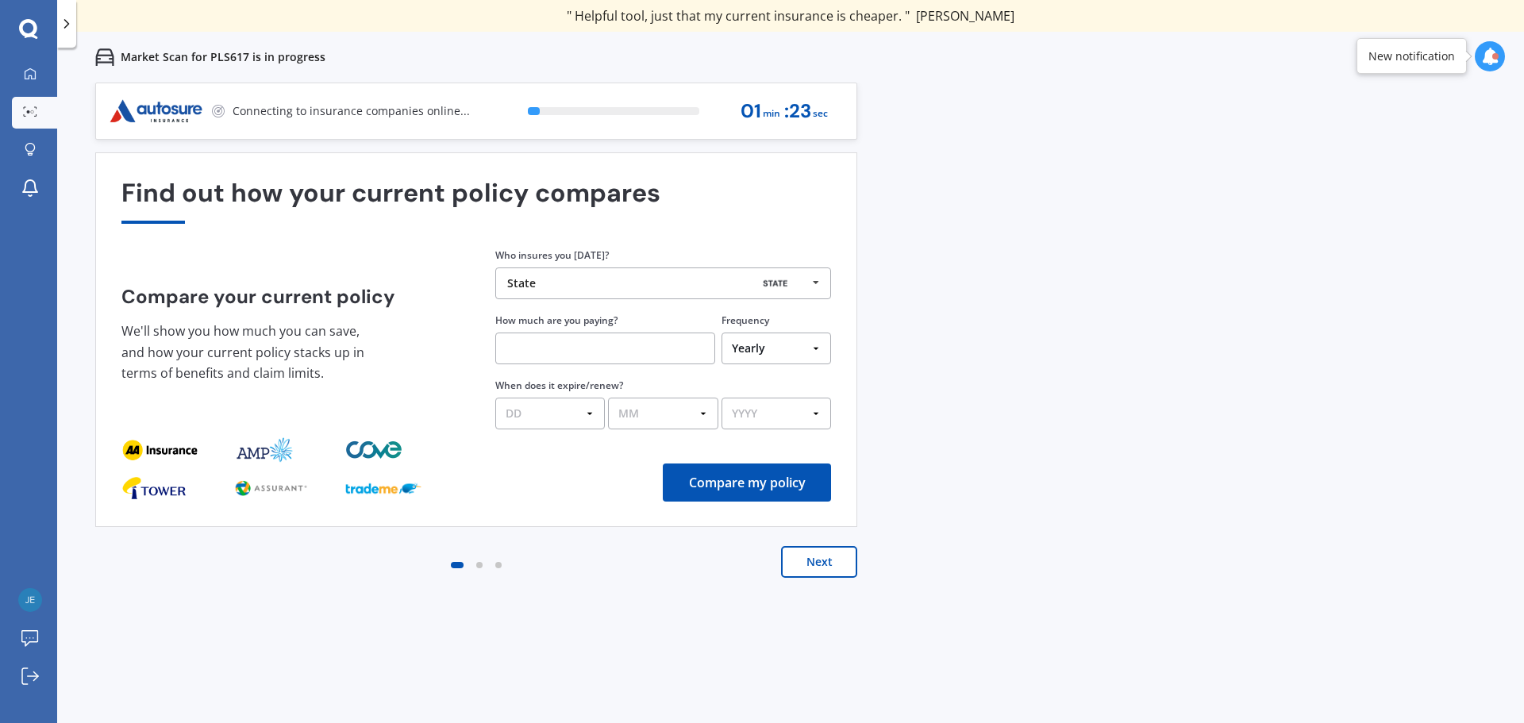
click at [518, 347] on input "text" at bounding box center [605, 349] width 220 height 32
click at [590, 414] on select "DD 01 02 03 04 05 06 07 08 09 10 11 12 13 14 15 16 17 18 19 20 21 22 23 24 25 2…" at bounding box center [550, 414] width 110 height 32
select select "16"
click at [495, 398] on select "DD 01 02 03 04 05 06 07 08 09 10 11 12 13 14 15 16 17 18 19 20 21 22 23 24 25 2…" at bounding box center [550, 414] width 110 height 32
click at [704, 409] on select "MM 01 02 03 04 05 06 07 08 09 10 11 12" at bounding box center [663, 414] width 110 height 32
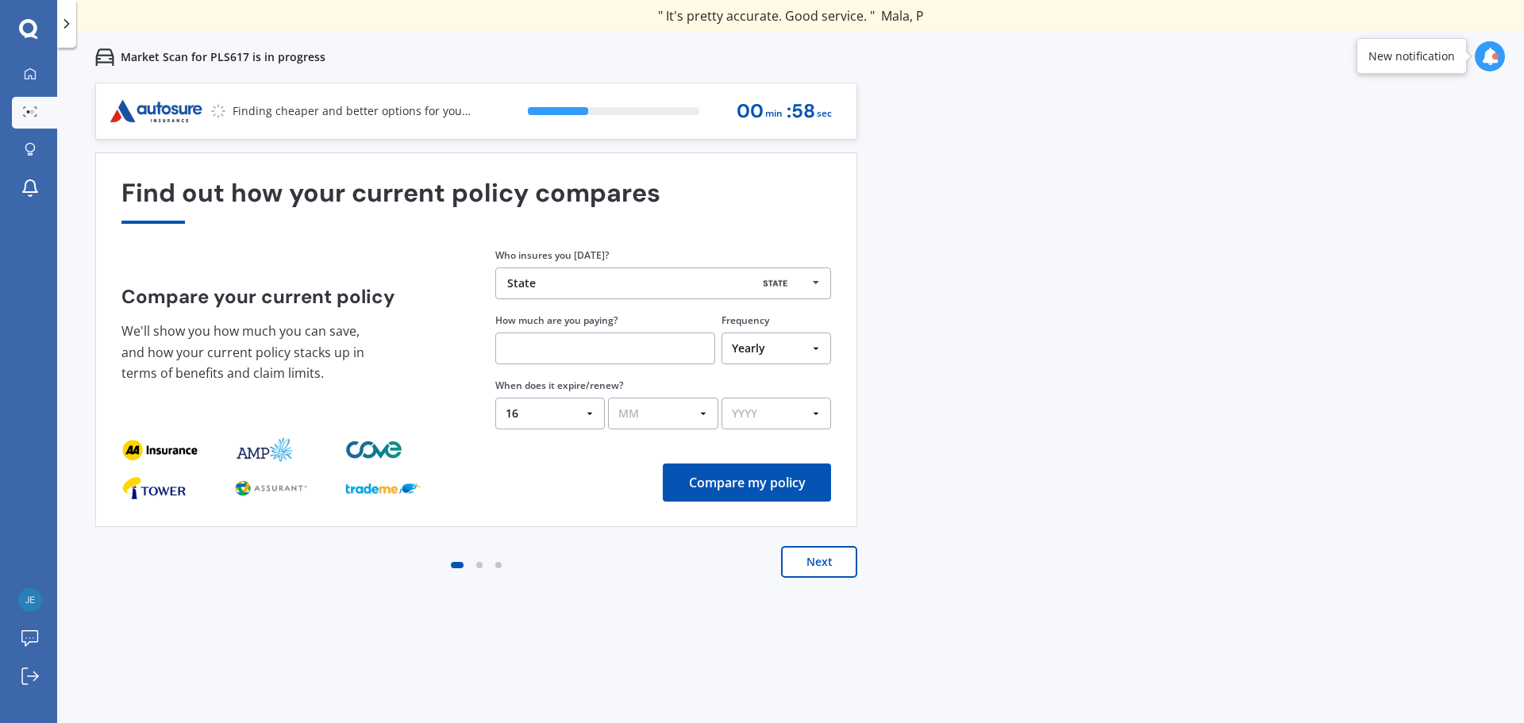
select select "09"
click at [608, 398] on select "MM 01 02 03 04 05 06 07 08 09 10 11 12" at bounding box center [663, 414] width 110 height 32
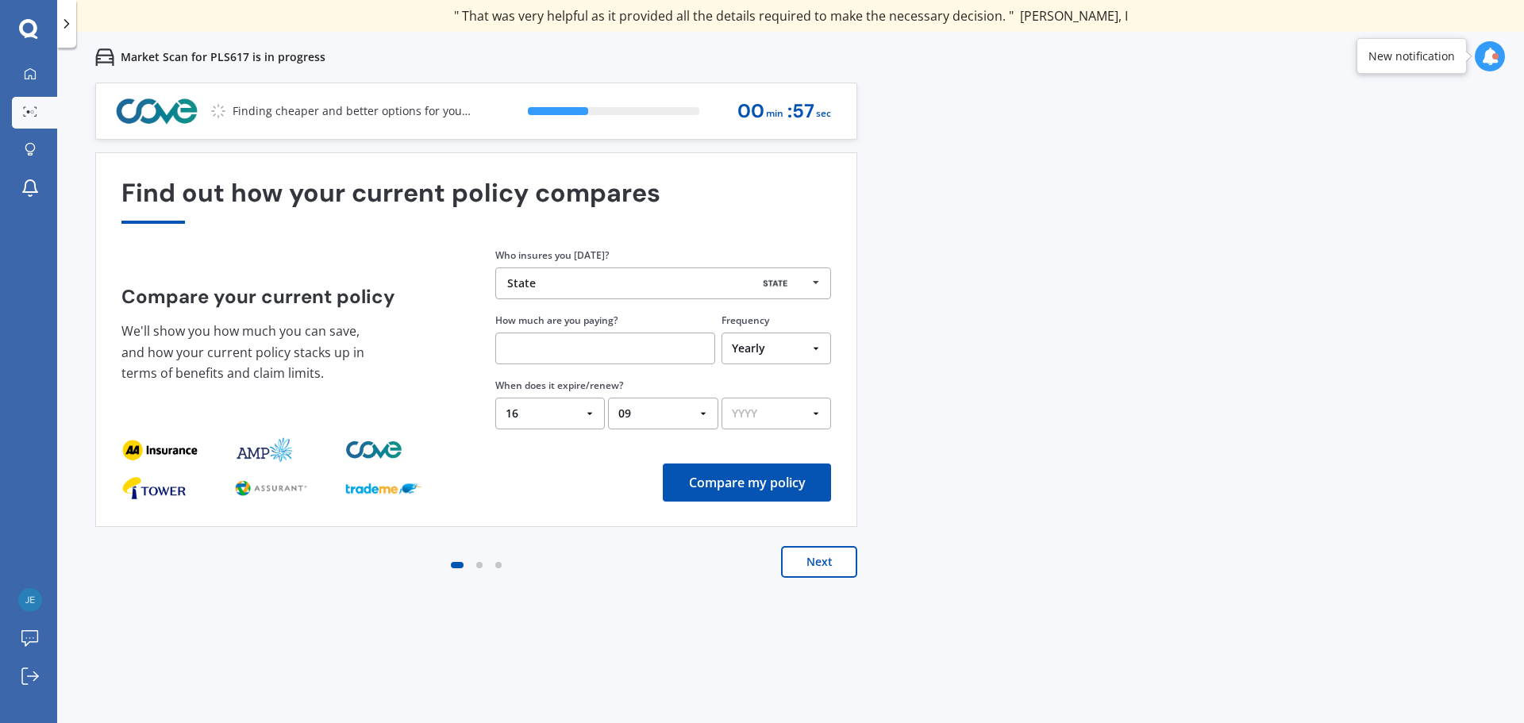
click at [820, 411] on select "YYYY 2026 2025 2024" at bounding box center [776, 414] width 110 height 32
select select "2025"
click at [721, 398] on select "YYYY 2026 2025 2024" at bounding box center [776, 414] width 110 height 32
click at [514, 343] on input "text" at bounding box center [605, 349] width 220 height 32
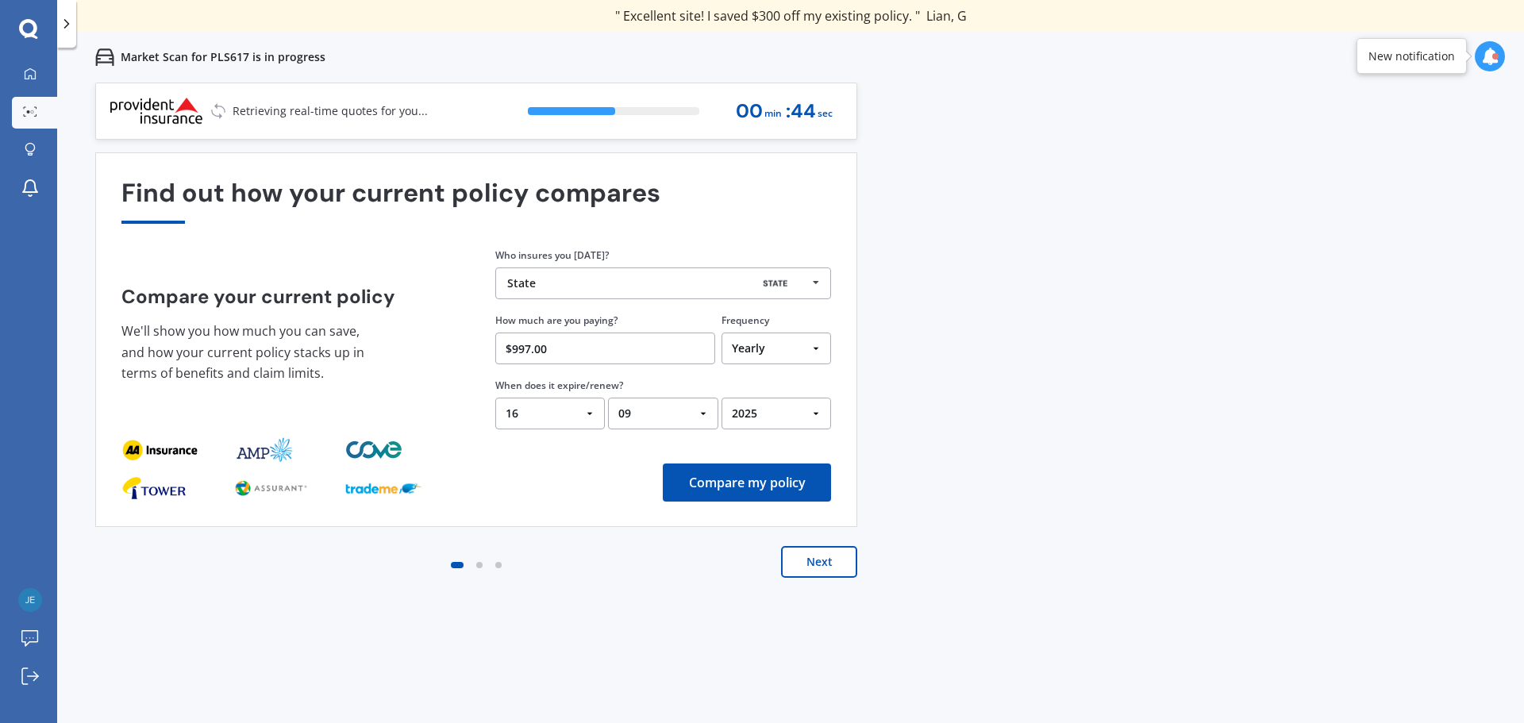
type input "$997.00"
click at [745, 484] on button "Compare my policy" at bounding box center [747, 482] width 168 height 38
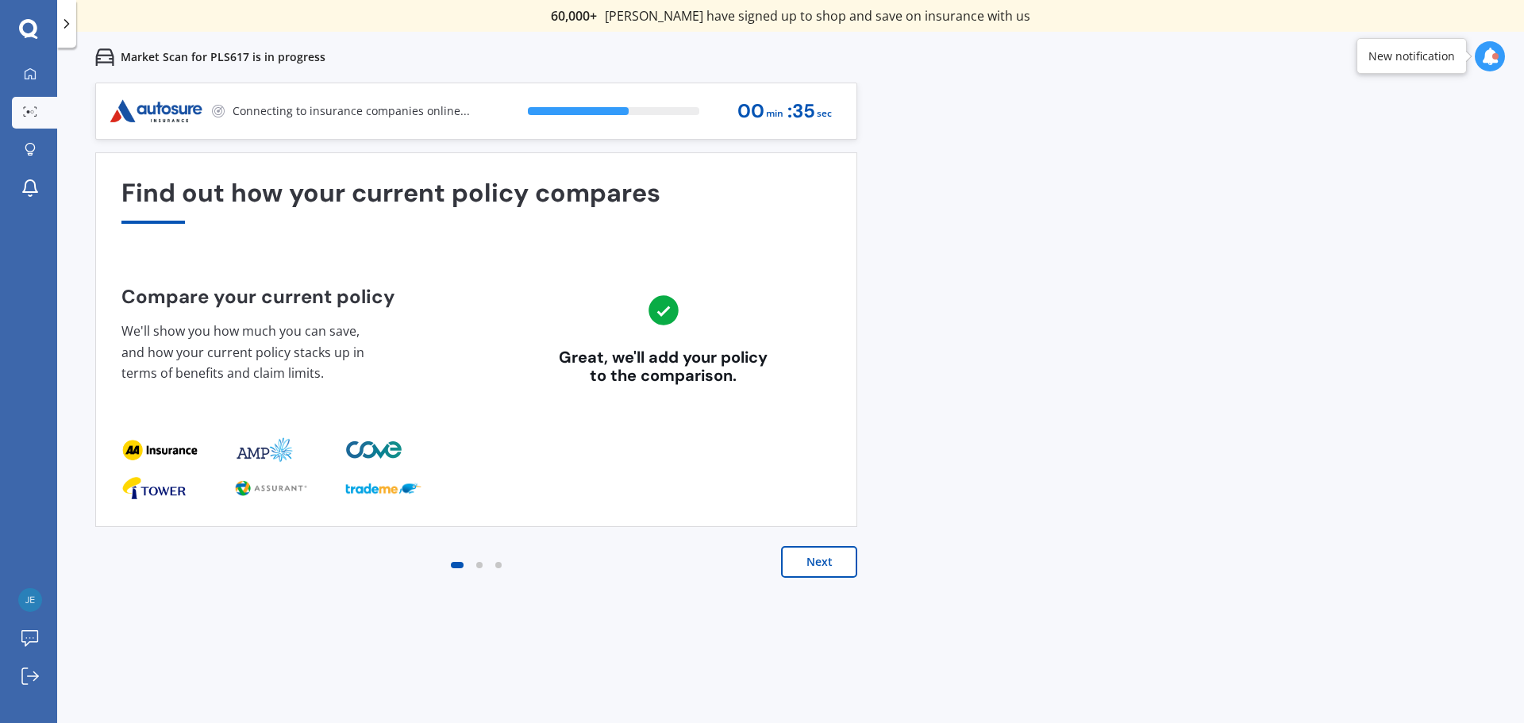
click at [844, 566] on button "Next" at bounding box center [819, 562] width 76 height 32
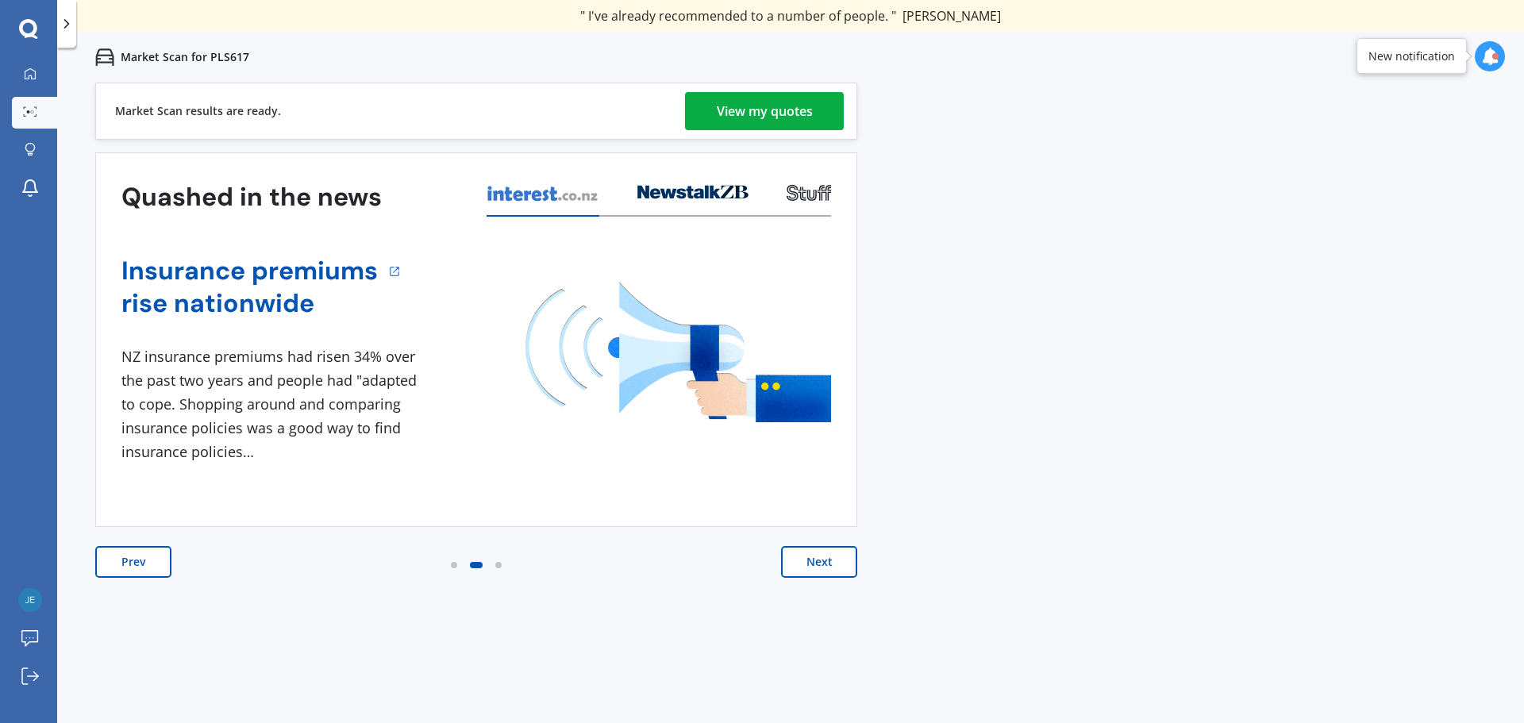
click at [755, 113] on div "View my quotes" at bounding box center [765, 111] width 96 height 38
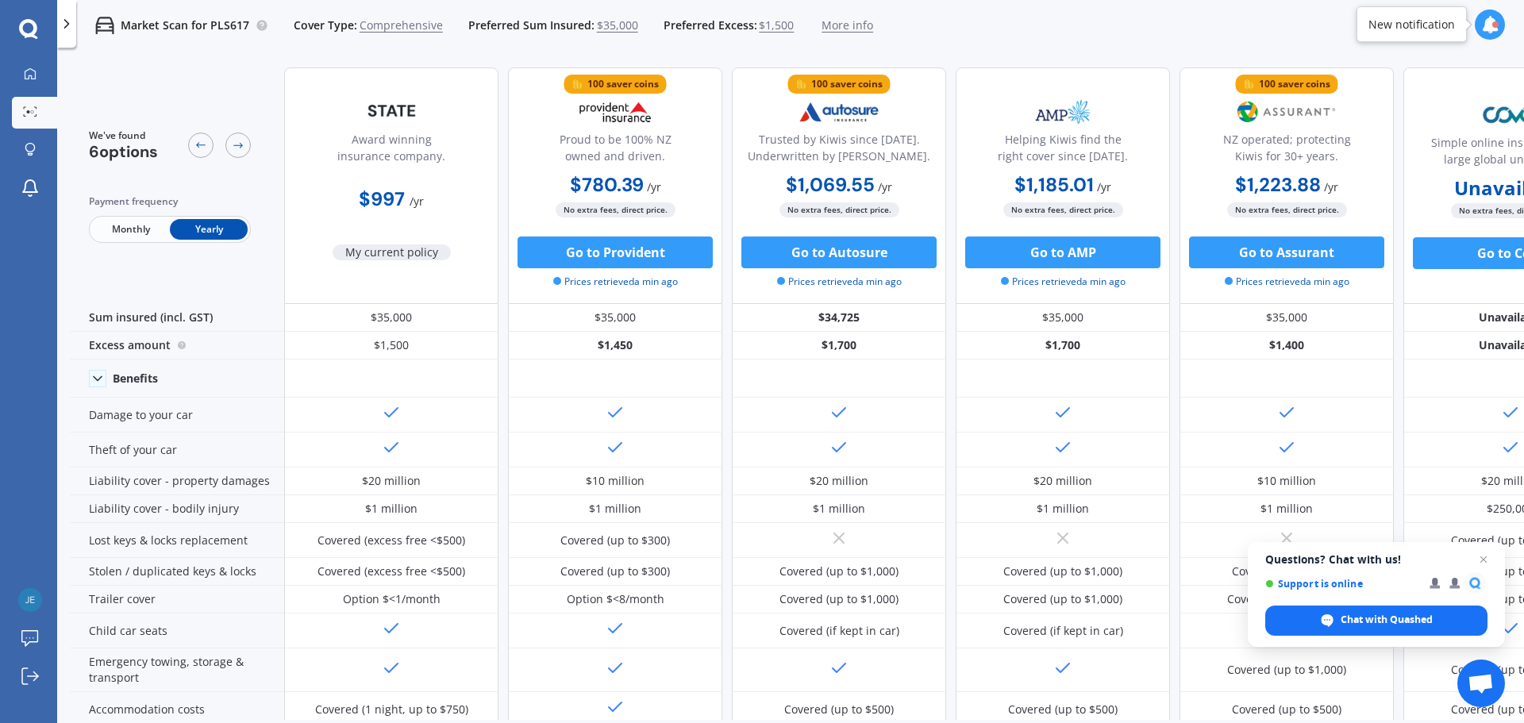
drag, startPoint x: 1399, startPoint y: 183, endPoint x: 1263, endPoint y: 200, distance: 137.6
click at [1258, 198] on div "Award winning insurance company. $997 / yr My current policy 100 saver coins Pr…" at bounding box center [950, 185] width 1333 height 236
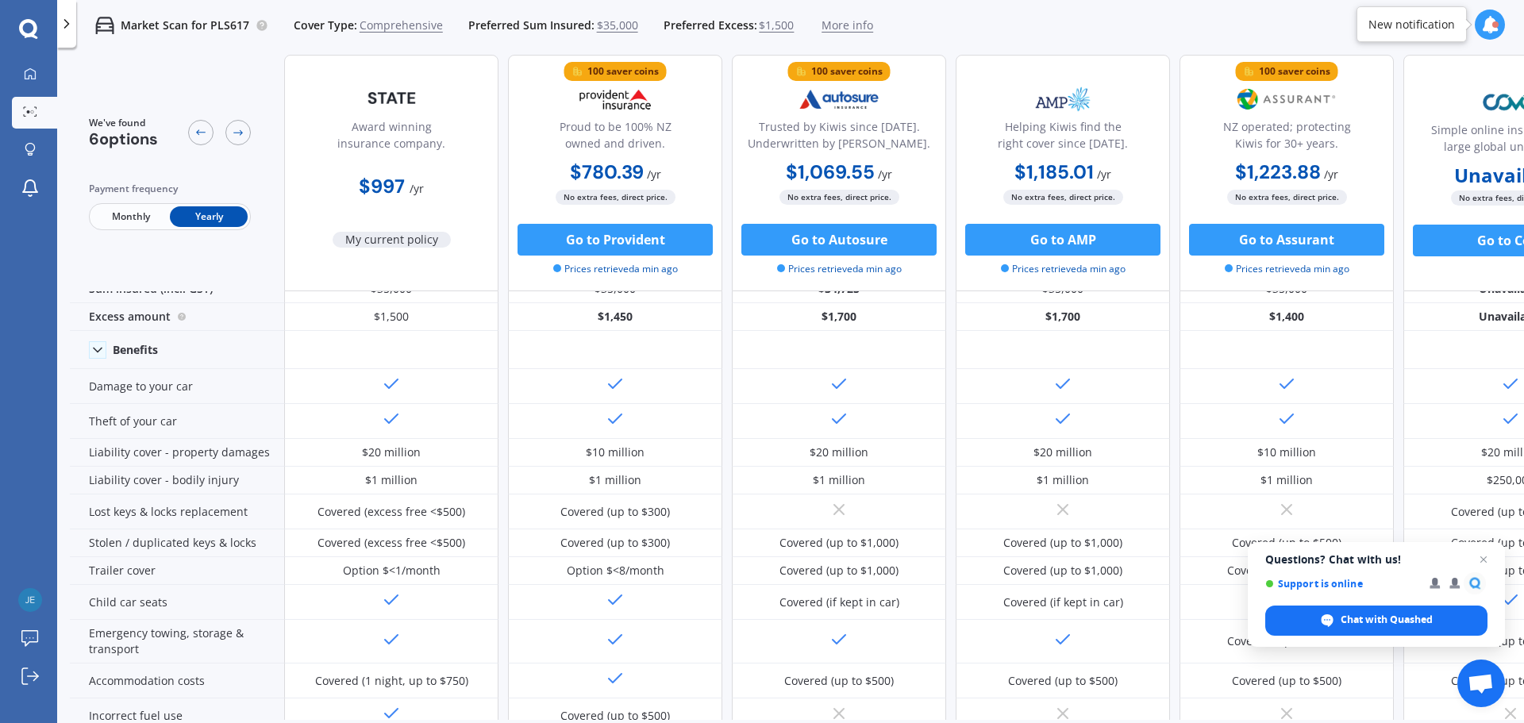
scroll to position [29, 0]
click at [1484, 559] on span "Open chat" at bounding box center [1484, 560] width 20 height 20
